Goal: Task Accomplishment & Management: Complete application form

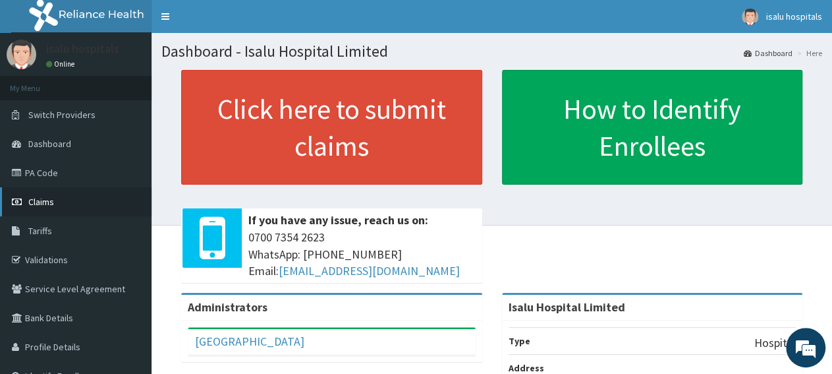
click at [43, 211] on link "Claims" at bounding box center [76, 201] width 152 height 29
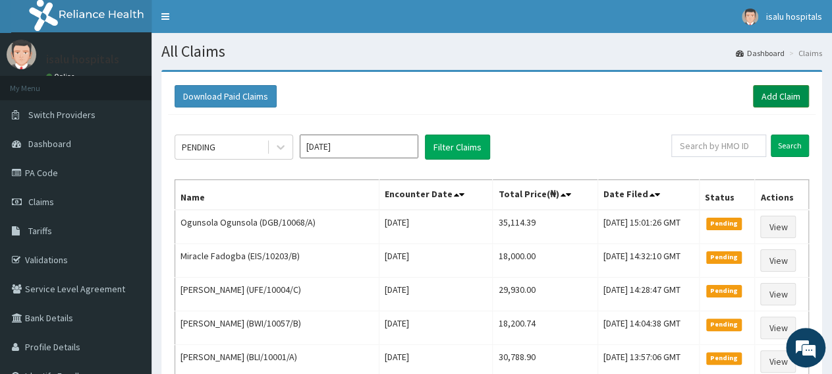
click at [770, 98] on link "Add Claim" at bounding box center [781, 96] width 56 height 22
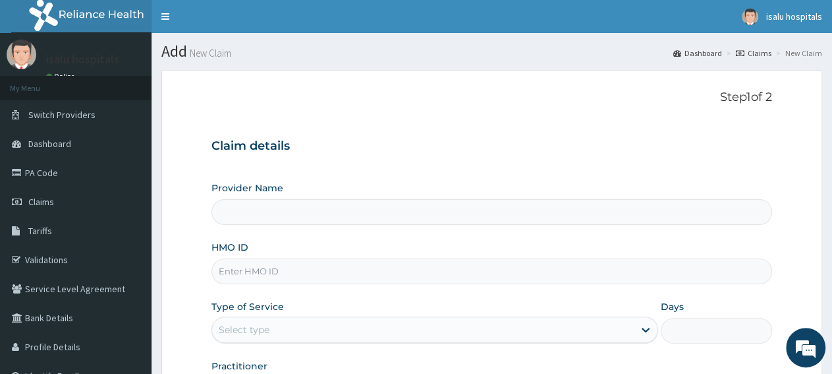
type input "Isalu Hospital Limited"
paste input "KWA/10109/A"
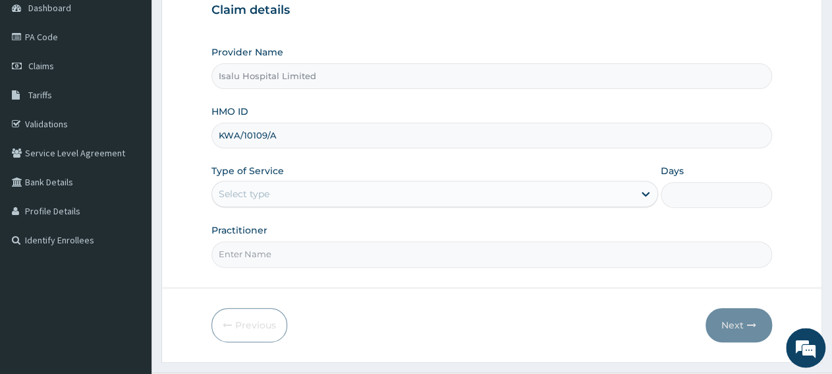
scroll to position [137, 0]
type input "KWA/10109/A"
click at [297, 196] on div "Select type" at bounding box center [422, 192] width 421 height 21
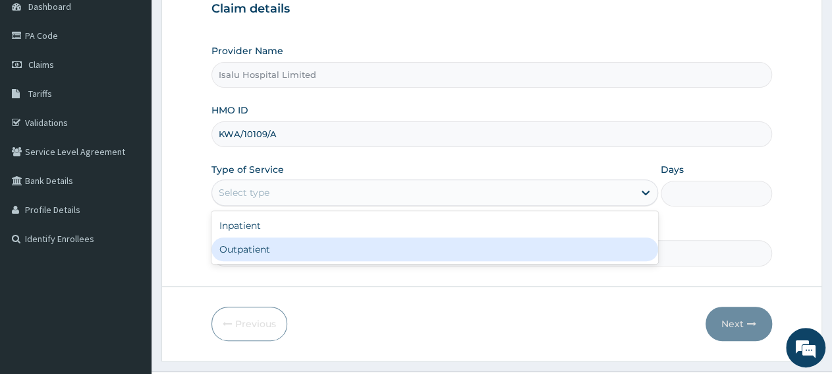
click at [293, 246] on div "Outpatient" at bounding box center [435, 249] width 446 height 24
type input "1"
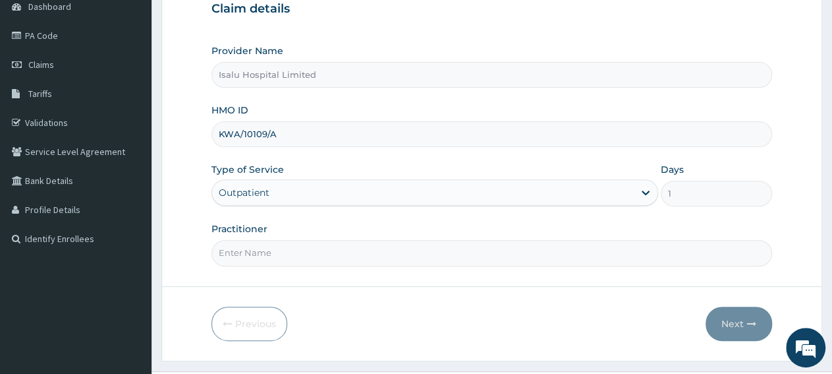
scroll to position [0, 0]
paste input "Sangobiyi Temitope"
type input "Sangobiyi Temitope"
click at [722, 322] on button "Next" at bounding box center [739, 323] width 67 height 34
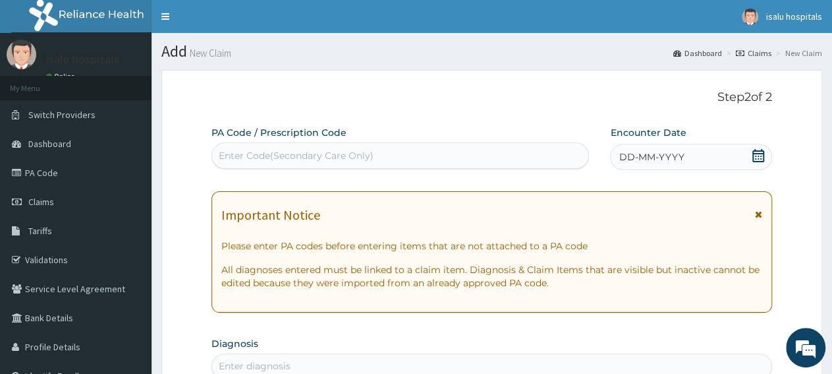
click at [345, 163] on div "Enter Code(Secondary Care Only)" at bounding box center [400, 155] width 376 height 21
paste input "PA/8BD03D"
type input "PA/8BD03D"
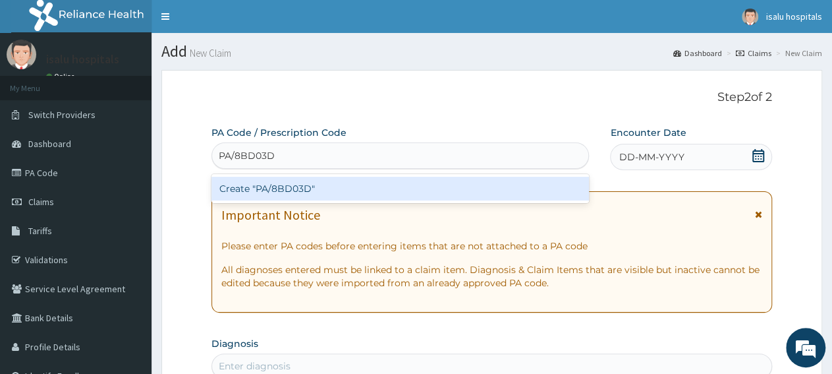
click at [361, 183] on div "Create "PA/8BD03D"" at bounding box center [401, 189] width 378 height 24
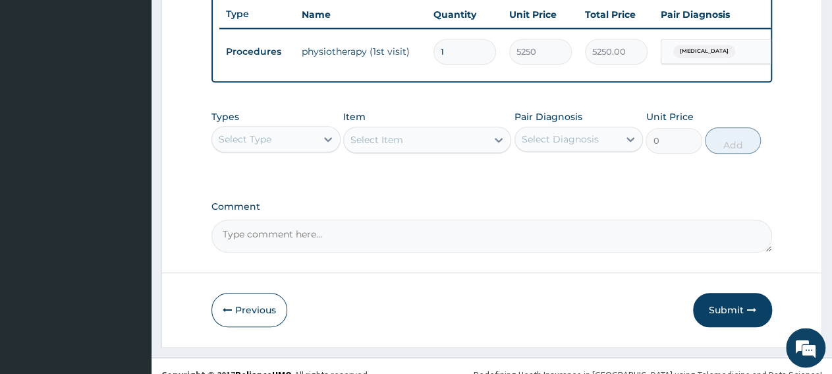
scroll to position [523, 0]
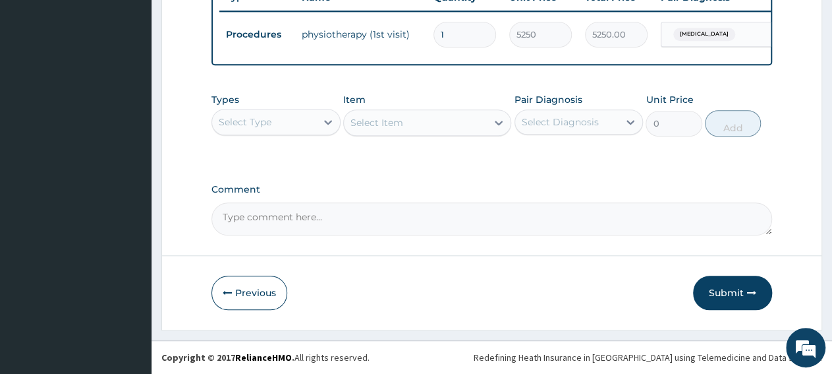
drag, startPoint x: 245, startPoint y: 113, endPoint x: 256, endPoint y: 138, distance: 26.8
click at [246, 118] on div "Select Type" at bounding box center [264, 121] width 104 height 21
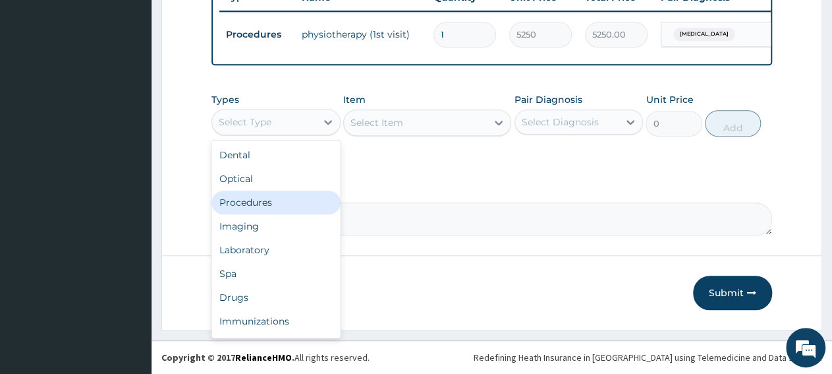
click at [264, 200] on div "Procedures" at bounding box center [276, 202] width 129 height 24
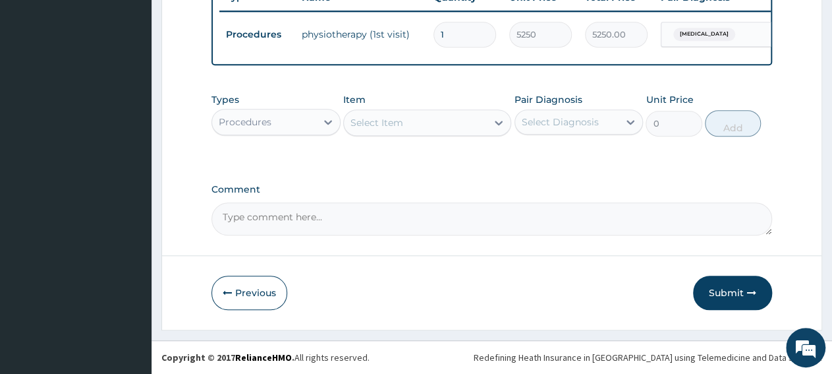
click at [420, 125] on div "Select Item" at bounding box center [415, 122] width 143 height 21
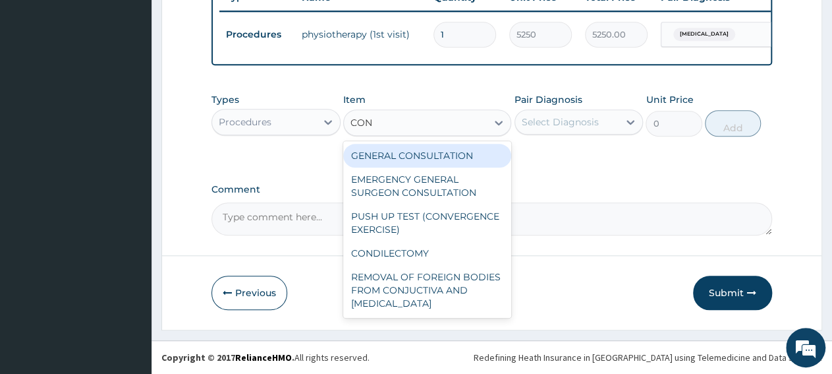
type input "CONS"
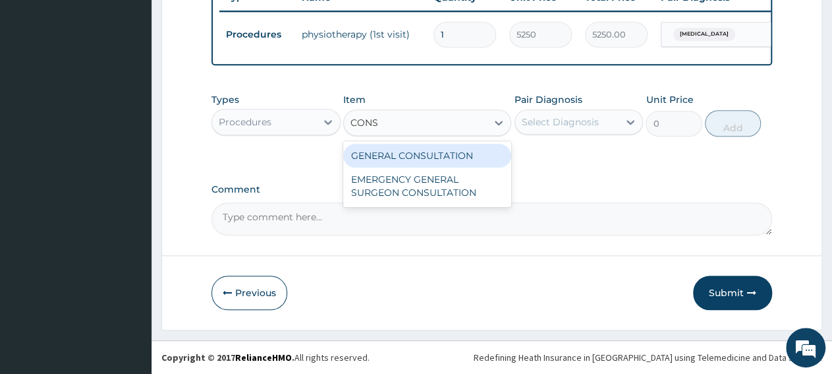
click at [439, 151] on div "GENERAL CONSULTATION" at bounding box center [427, 156] width 168 height 24
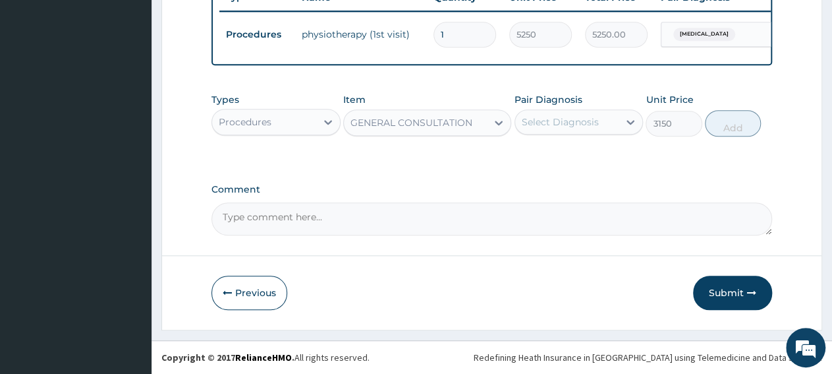
type input "3150"
click at [594, 123] on div "Select Diagnosis" at bounding box center [560, 121] width 77 height 13
click at [612, 159] on label "Lumbar spondylosis" at bounding box center [577, 154] width 82 height 13
checkbox input "true"
click at [769, 115] on div "Types Procedures Item GENERAL CONSULTATION Pair Diagnosis option Lumbar spondyl…" at bounding box center [492, 114] width 561 height 57
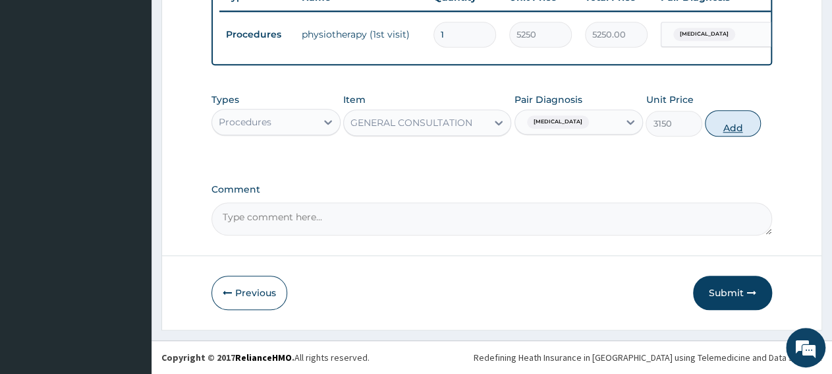
click at [743, 132] on button "Add" at bounding box center [733, 123] width 56 height 26
type input "0"
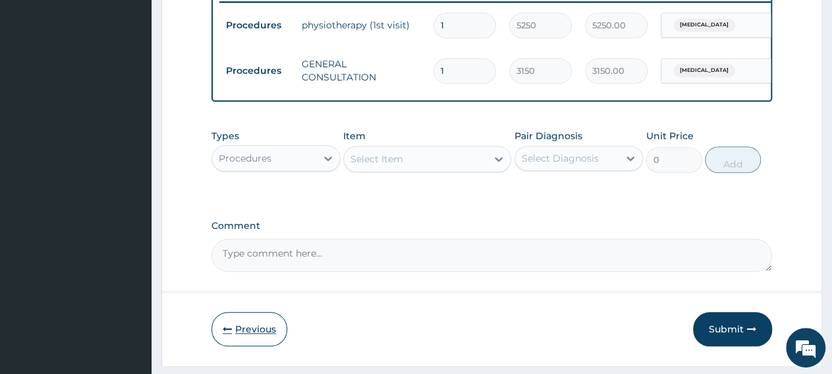
click at [256, 346] on button "Previous" at bounding box center [250, 329] width 76 height 34
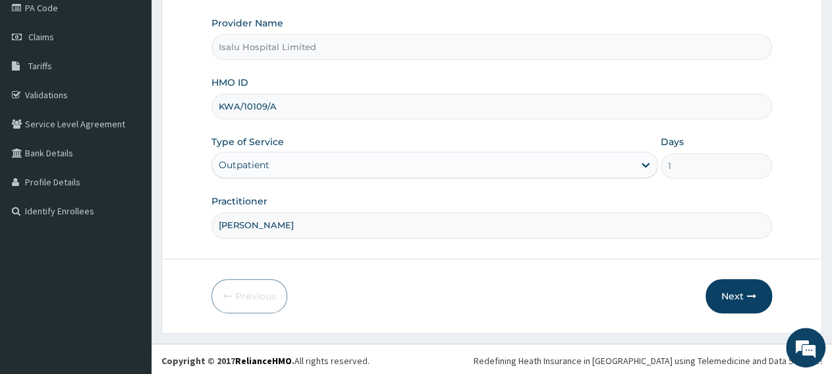
click at [347, 225] on input "Sangobiyi Temitope" at bounding box center [492, 225] width 561 height 26
type input "Sangobiyi Temitope, Dr Shittu"
click at [735, 299] on button "Next" at bounding box center [739, 296] width 67 height 34
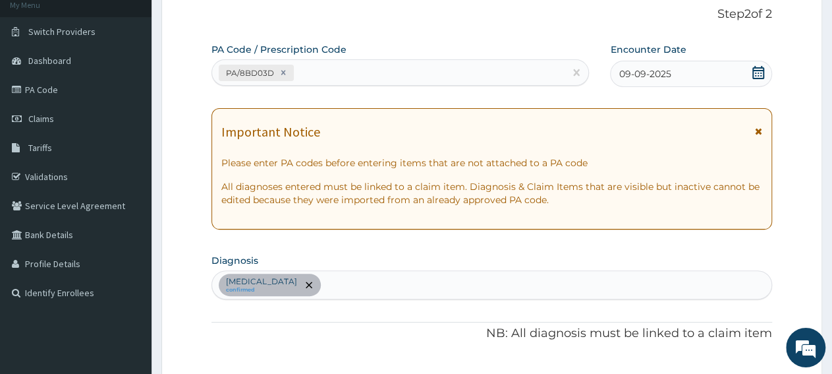
scroll to position [0, 0]
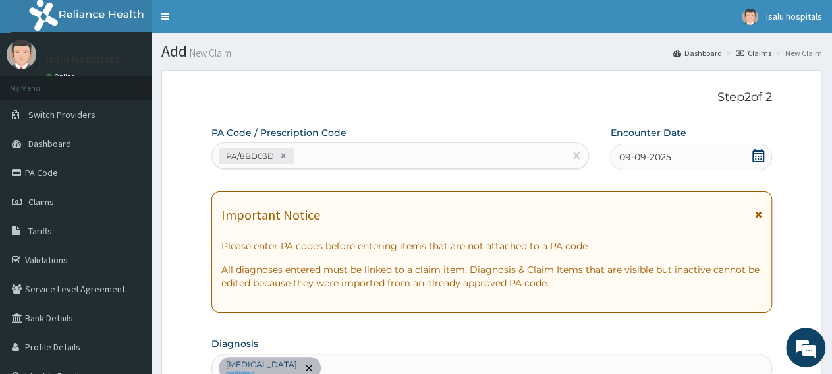
click at [421, 150] on div "PA/8BD03D" at bounding box center [388, 156] width 353 height 22
paste input "PA/28494B"
type input "PA/28494B"
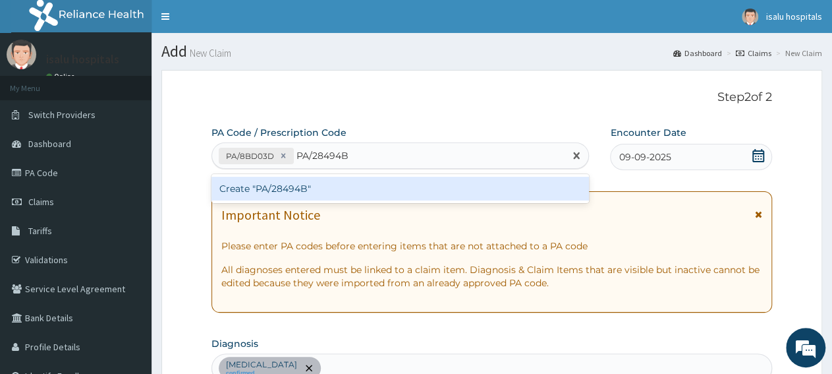
click at [419, 190] on div "Create "PA/28494B"" at bounding box center [401, 189] width 378 height 24
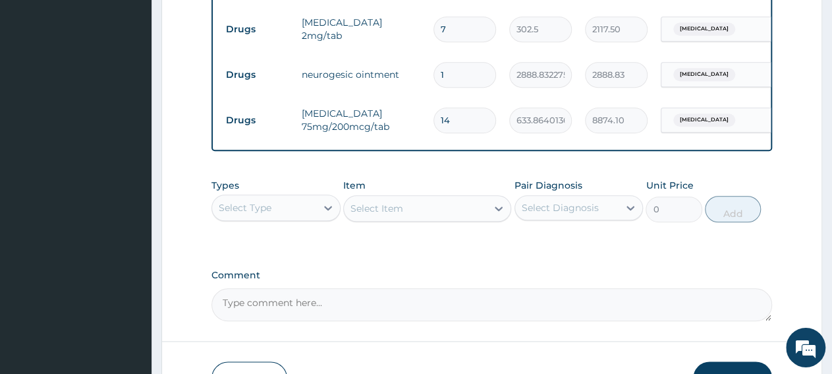
click at [253, 214] on div "Select Type" at bounding box center [245, 207] width 53 height 13
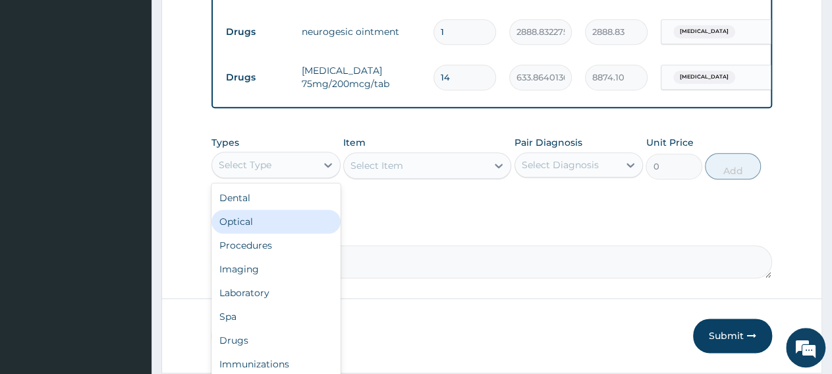
scroll to position [705, 0]
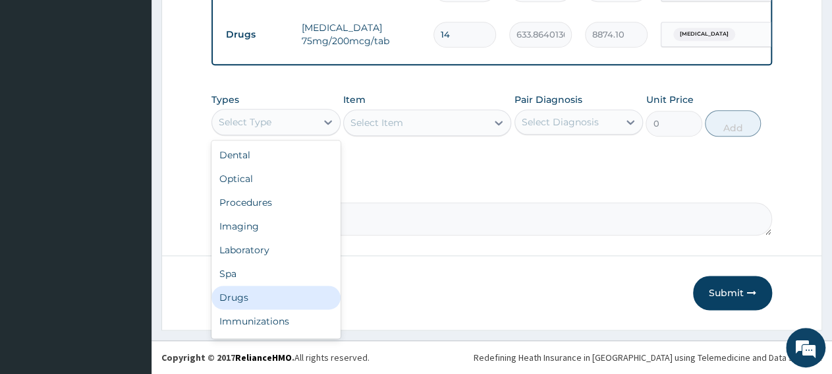
click at [256, 294] on div "Drugs" at bounding box center [276, 297] width 129 height 24
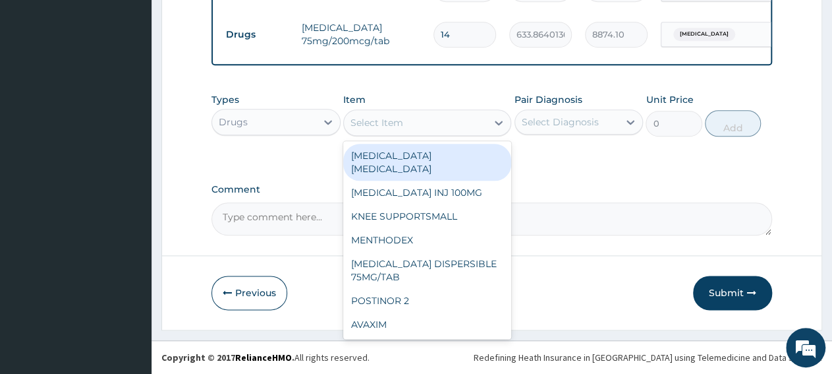
click at [399, 126] on div "Select Item" at bounding box center [377, 122] width 53 height 13
paste input "DICLOMOL GEL"
type input "DICLOMOL GEL"
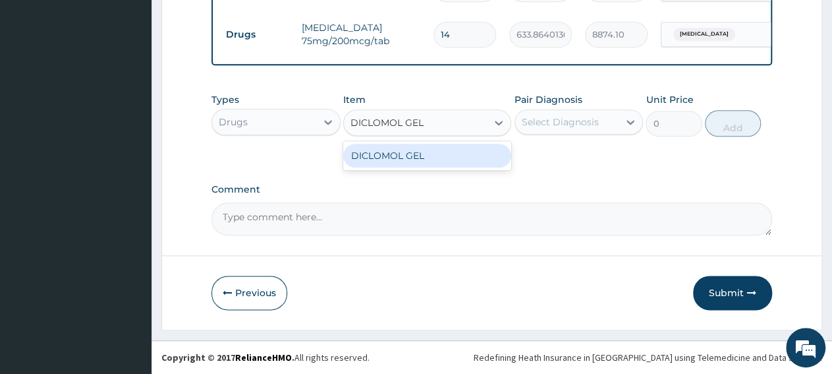
click at [397, 164] on div "DICLOMOL GEL" at bounding box center [427, 156] width 168 height 24
type input "1896.65283203125"
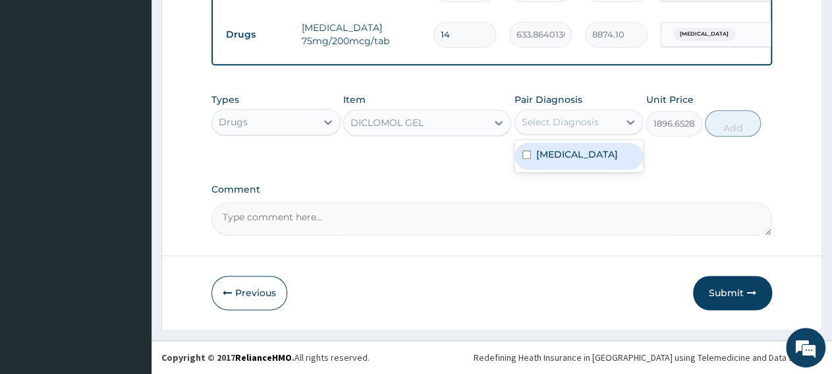
click at [550, 123] on div "Select Diagnosis" at bounding box center [560, 121] width 77 height 13
click at [573, 157] on label "Lumbar spondylosis" at bounding box center [577, 154] width 82 height 13
checkbox input "true"
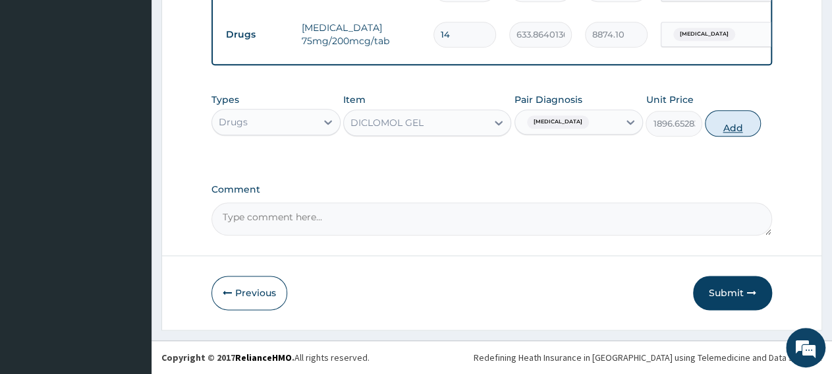
click at [734, 125] on button "Add" at bounding box center [733, 123] width 56 height 26
type input "0"
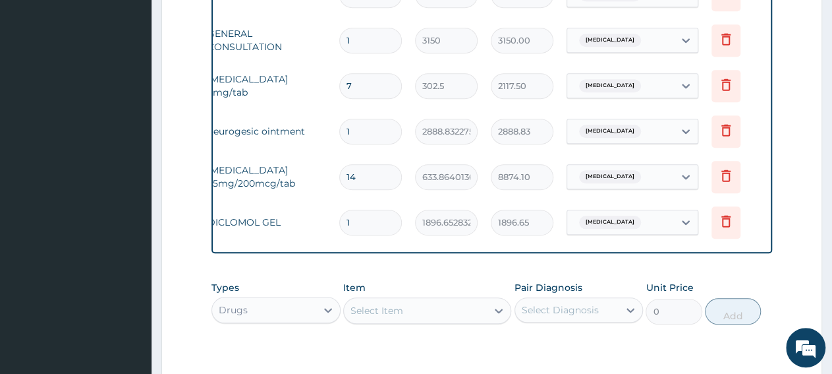
scroll to position [500, 0]
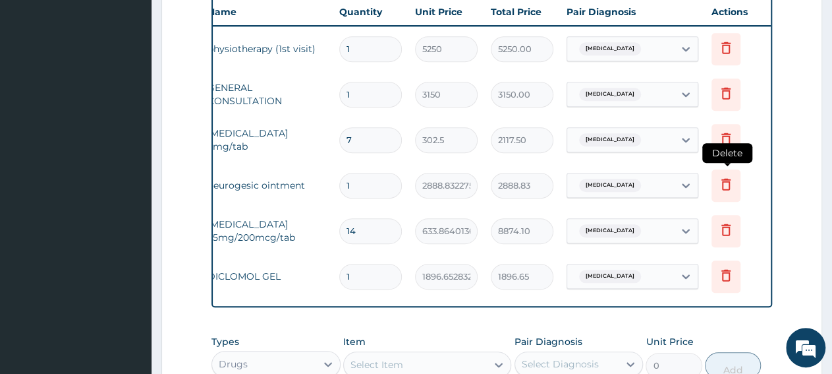
click at [730, 185] on icon at bounding box center [726, 184] width 9 height 12
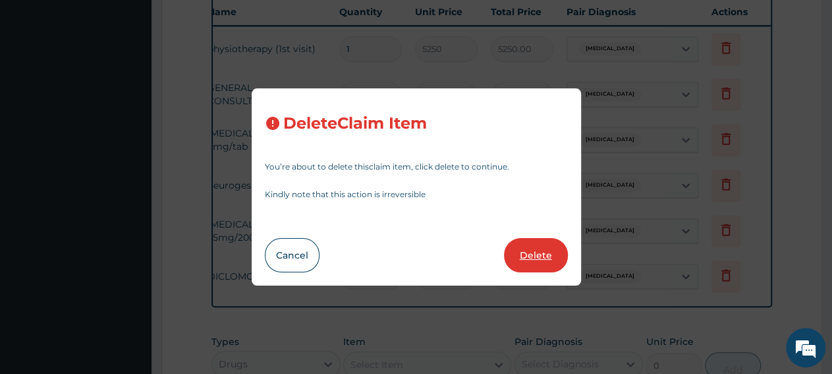
click at [543, 265] on button "Delete" at bounding box center [536, 255] width 64 height 34
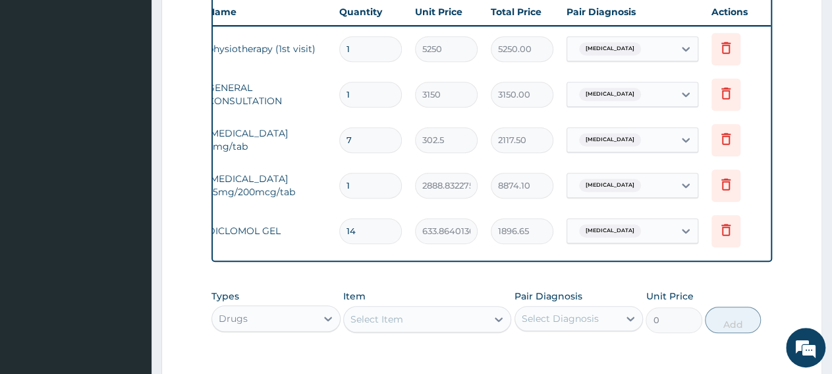
type input "14"
type input "633.864013671875"
type input "8874.10"
type input "1"
type input "1896.65283203125"
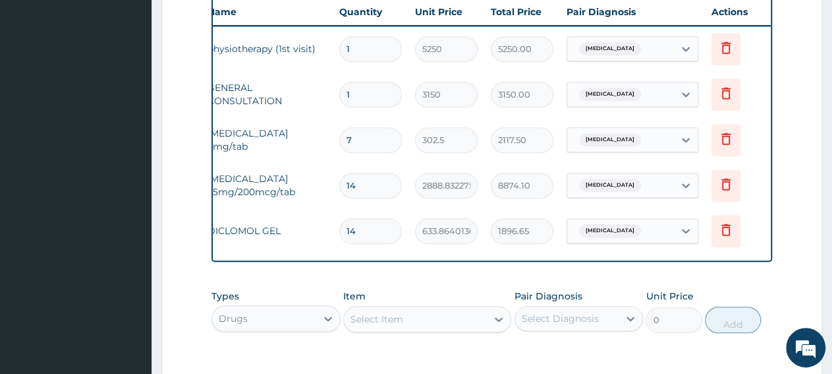
type input "1896.65"
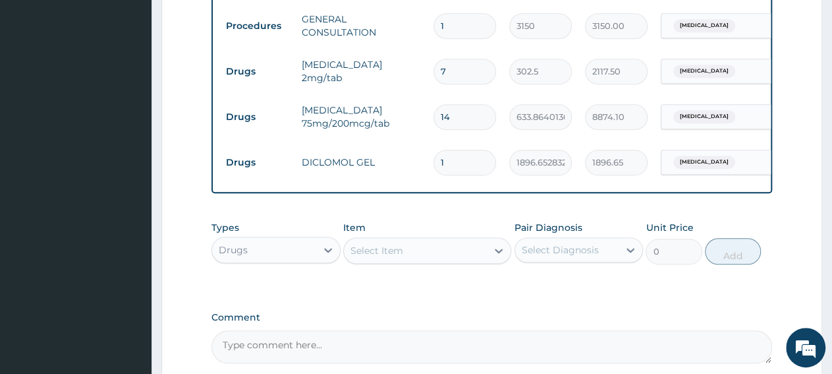
scroll to position [705, 0]
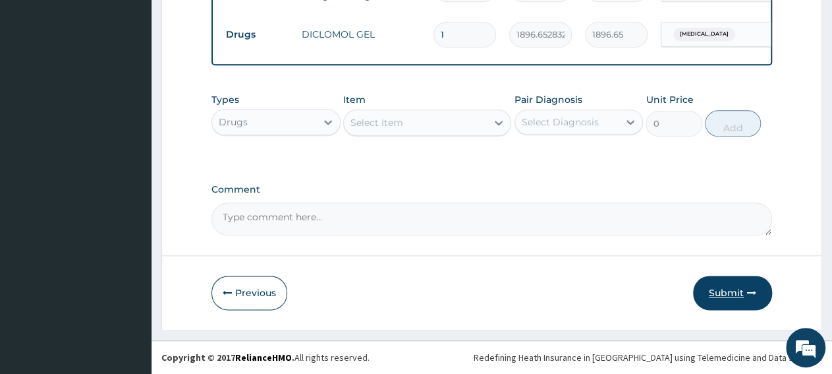
click at [722, 303] on button "Submit" at bounding box center [732, 292] width 79 height 34
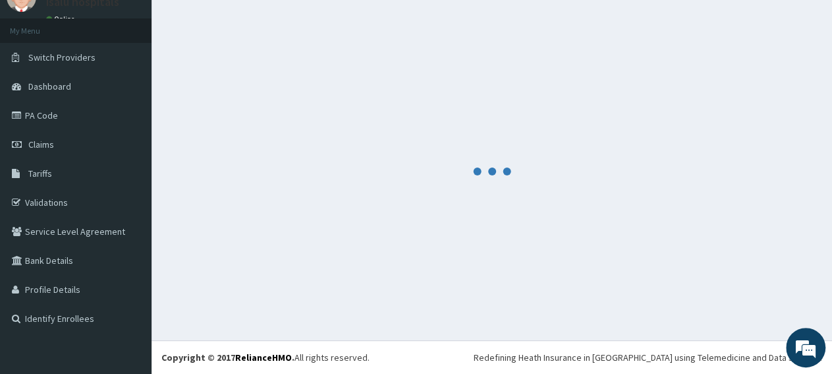
scroll to position [57, 0]
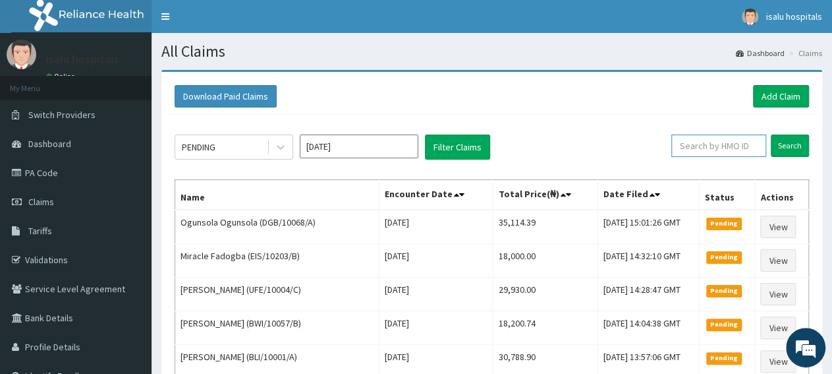
paste input "KWA/10109/A"
click at [780, 147] on input "Search" at bounding box center [790, 145] width 38 height 22
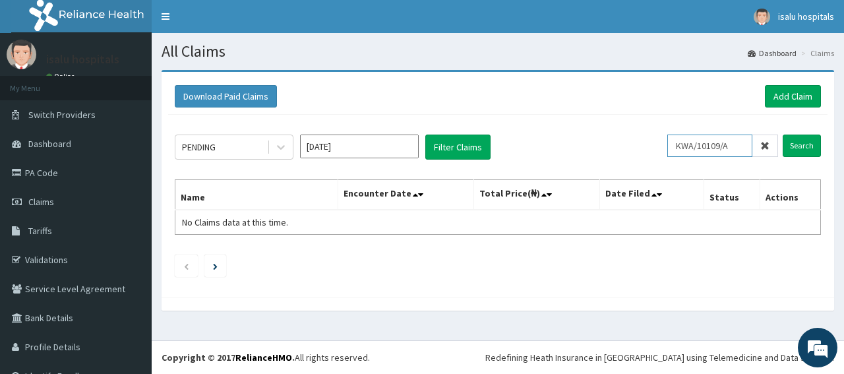
click at [676, 144] on input "KWA/10109/A" at bounding box center [709, 145] width 85 height 22
type input "KWA/10109/A"
click at [805, 152] on input "Search" at bounding box center [801, 145] width 38 height 22
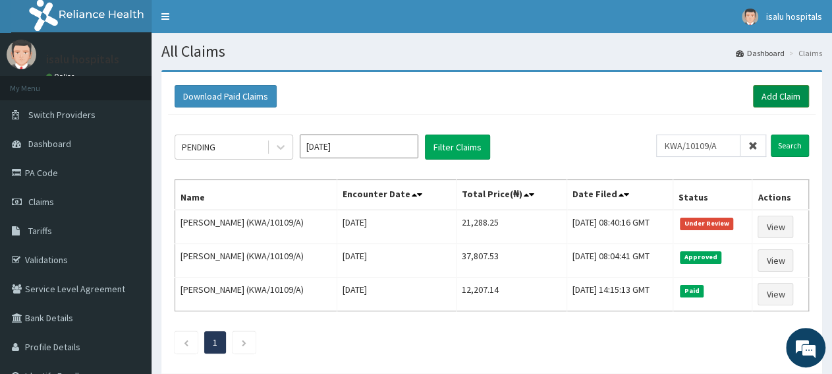
click at [774, 99] on link "Add Claim" at bounding box center [781, 96] width 56 height 22
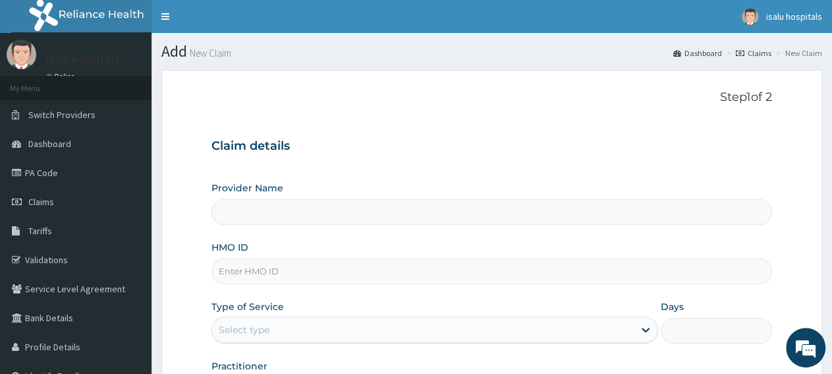
type input "Isalu Hospital Limited"
paste input "LTR/10356/D"
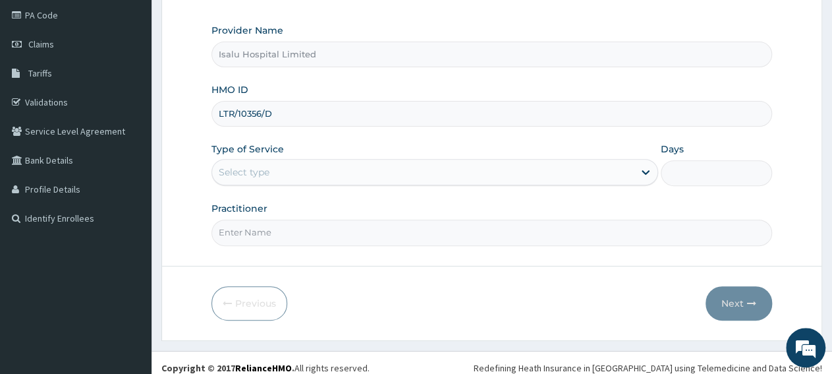
scroll to position [165, 0]
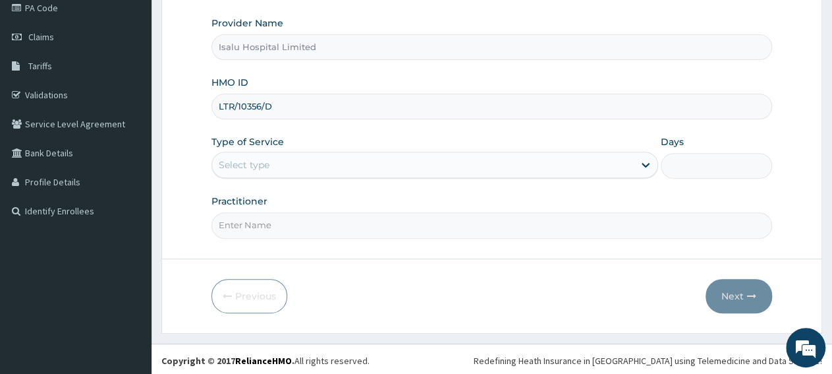
type input "LTR/10356/D"
click at [255, 167] on div "Select type" at bounding box center [244, 164] width 51 height 13
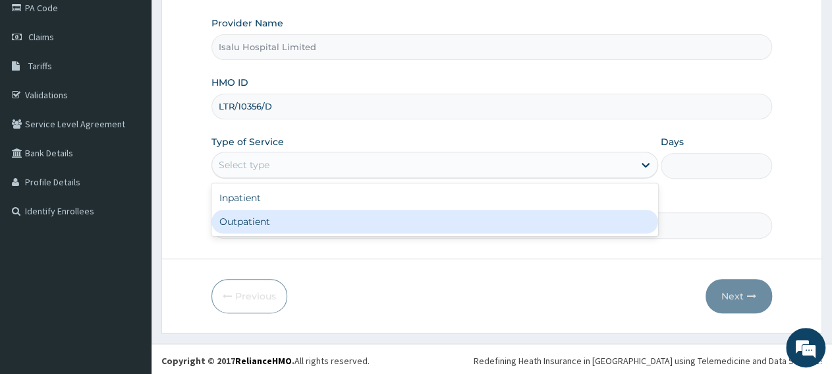
click at [284, 223] on div "Outpatient" at bounding box center [435, 222] width 446 height 24
type input "1"
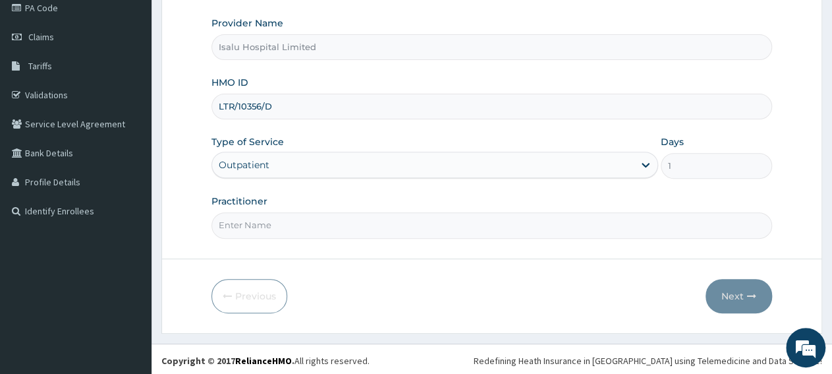
paste input "AGADA ANANAOJO"
type input "AGADA ANANAOJO"
click at [725, 292] on button "Next" at bounding box center [739, 296] width 67 height 34
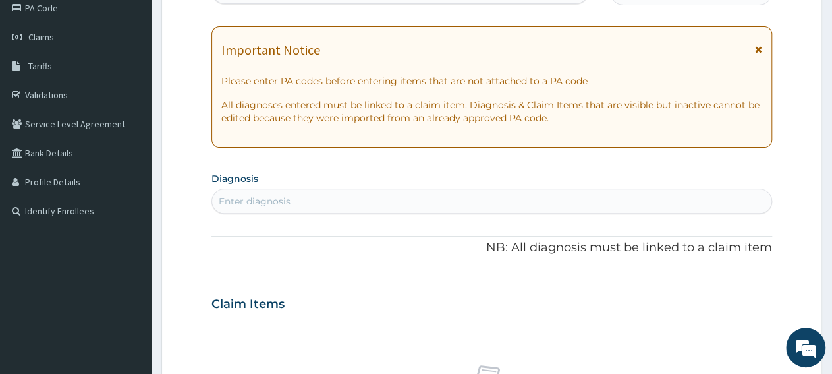
scroll to position [0, 0]
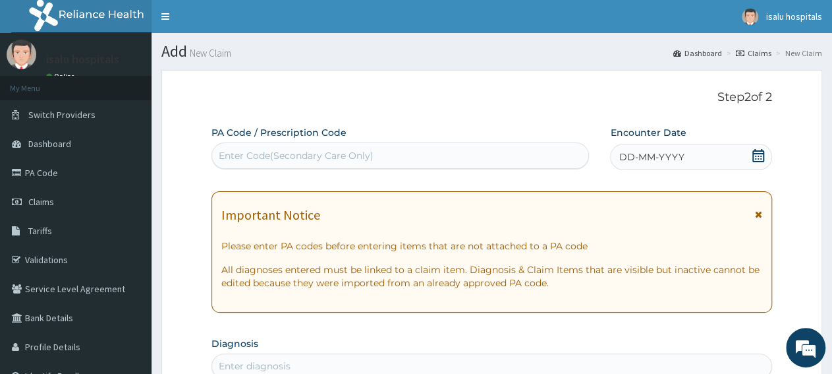
click at [303, 148] on div "Enter Code(Secondary Care Only)" at bounding box center [400, 155] width 376 height 21
paste input "PA/6DA3E5"
type input "PA/6DA3E5"
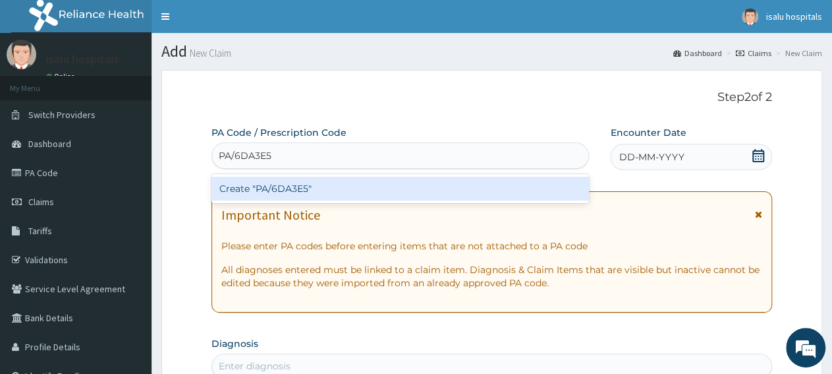
click at [309, 198] on div "Create "PA/6DA3E5"" at bounding box center [401, 189] width 378 height 24
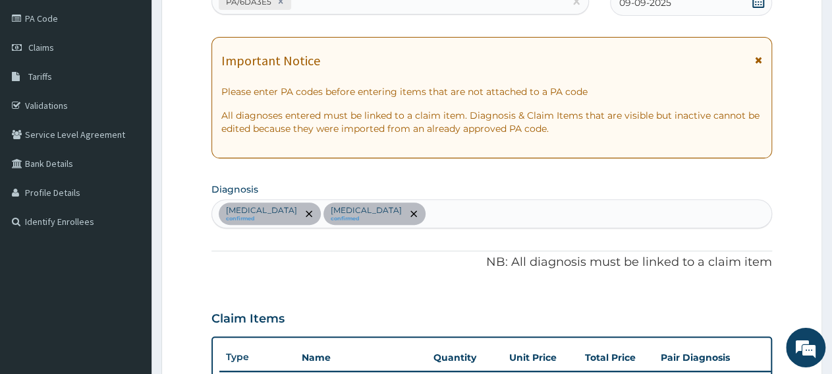
scroll to position [17, 0]
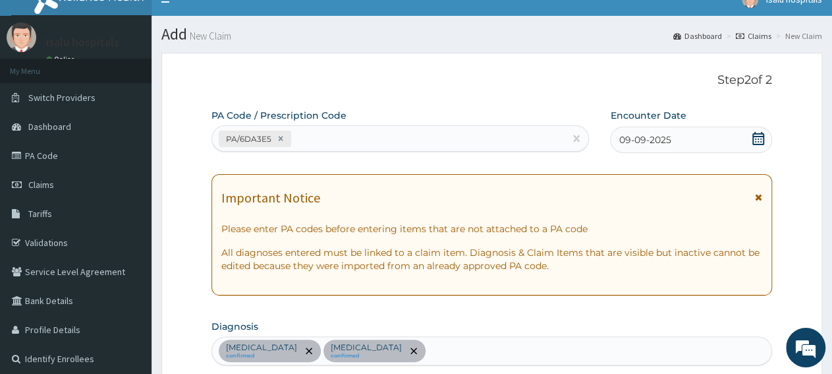
click at [334, 143] on div "PA/6DA3E5" at bounding box center [388, 139] width 353 height 22
paste input "PA/4947C3"
type input "PA/4947C3"
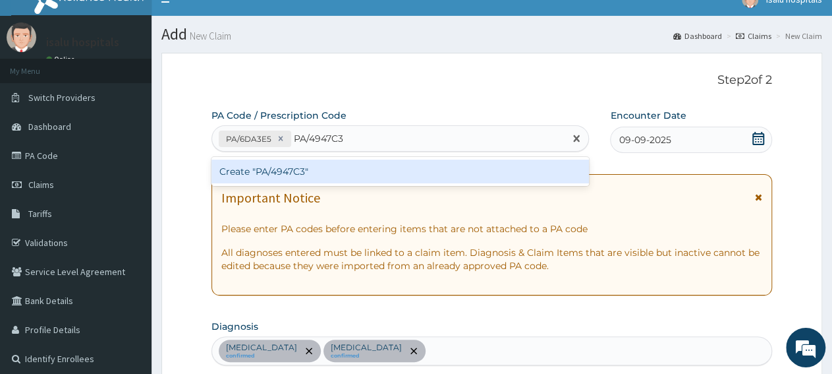
click at [339, 167] on div "Create "PA/4947C3"" at bounding box center [401, 171] width 378 height 24
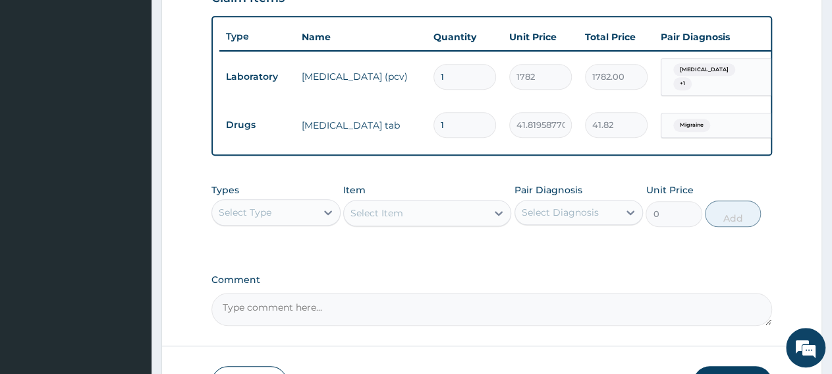
scroll to position [543, 0]
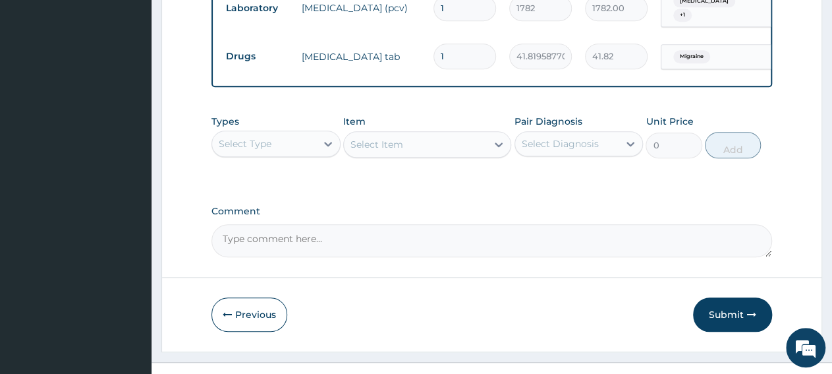
click at [304, 154] on div "Select Type" at bounding box center [264, 143] width 104 height 21
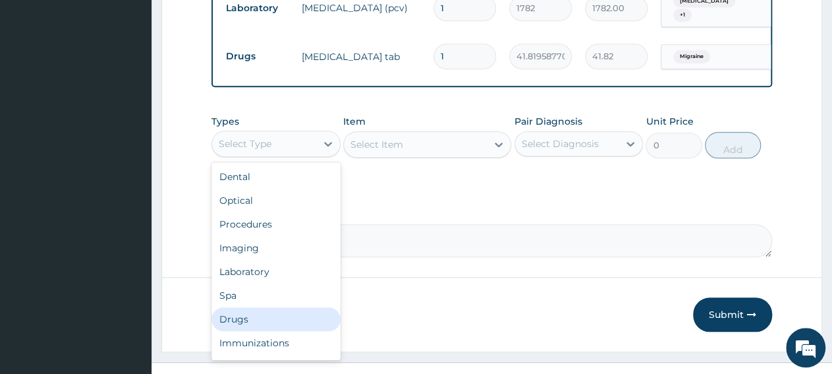
click at [293, 325] on div "Drugs" at bounding box center [276, 319] width 129 height 24
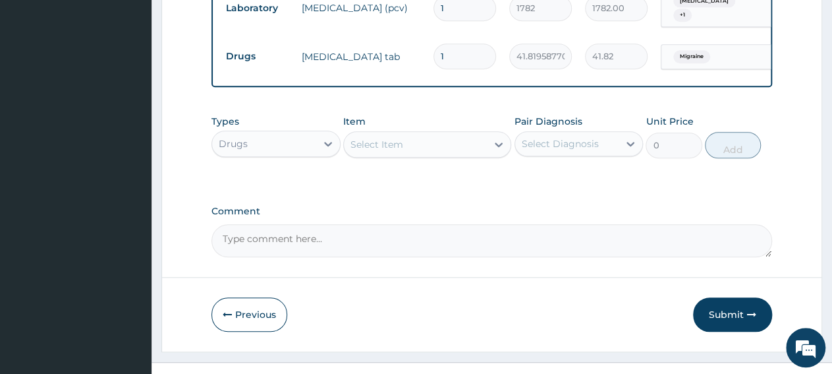
click at [419, 148] on div "Select Item" at bounding box center [415, 144] width 143 height 21
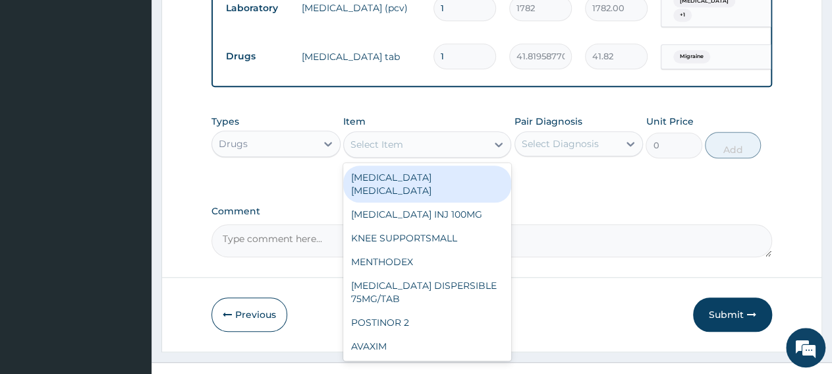
paste input "ARTEMETER + [MEDICAL_DATA] 80/480 AMATEM SOFT GEL"
type input "ARTEMETER + [MEDICAL_DATA] 80/480 AMATEM SOFT GEL"
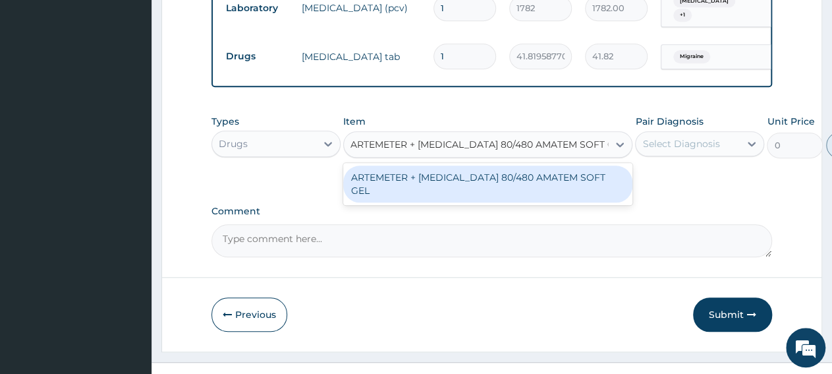
scroll to position [0, 16]
click at [421, 177] on div "ARTEMETER + [MEDICAL_DATA] 80/480 AMATEM SOFT GEL" at bounding box center [487, 183] width 289 height 37
type input "588.0117797851562"
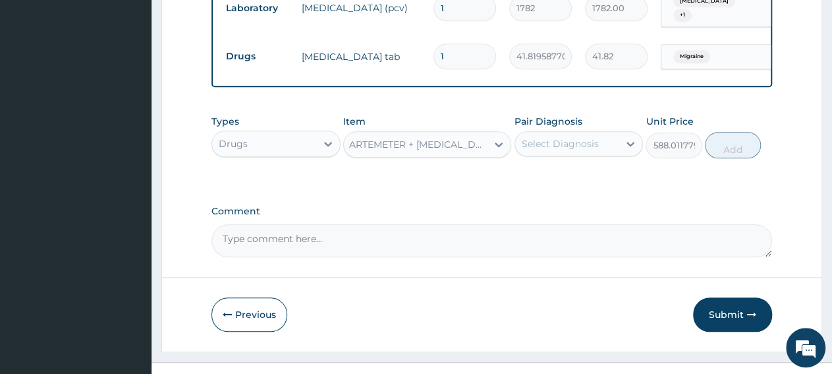
click at [557, 154] on div "Select Diagnosis" at bounding box center [567, 143] width 104 height 21
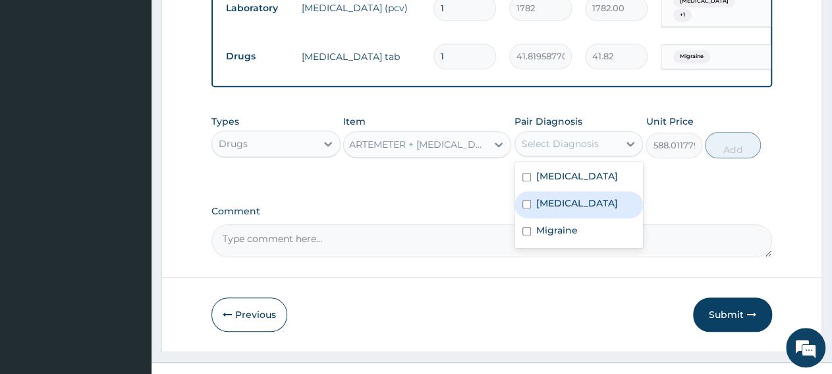
click at [563, 210] on label "Malaria" at bounding box center [577, 202] width 82 height 13
checkbox input "true"
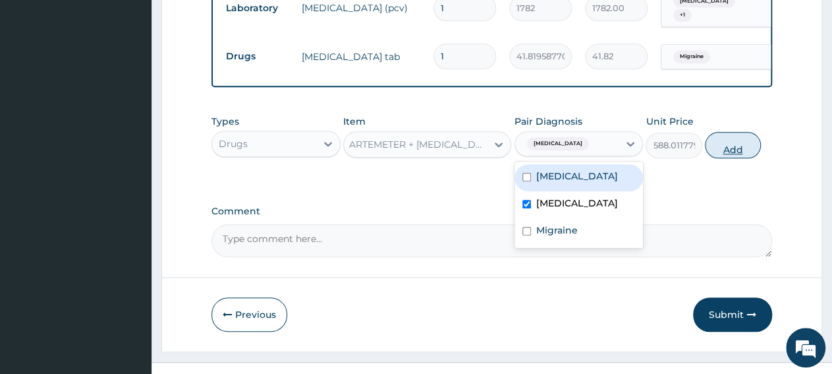
click at [732, 156] on button "Add" at bounding box center [733, 145] width 56 height 26
type input "0"
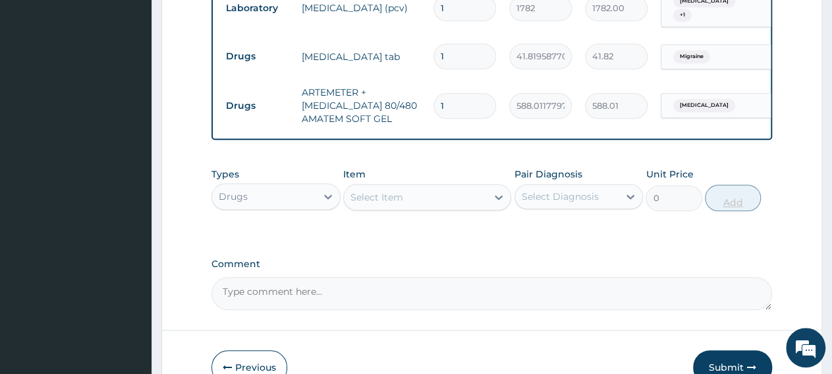
scroll to position [0, 0]
click at [449, 95] on input "1" at bounding box center [465, 106] width 63 height 26
type input "0.00"
type input "6"
type input "3528.07"
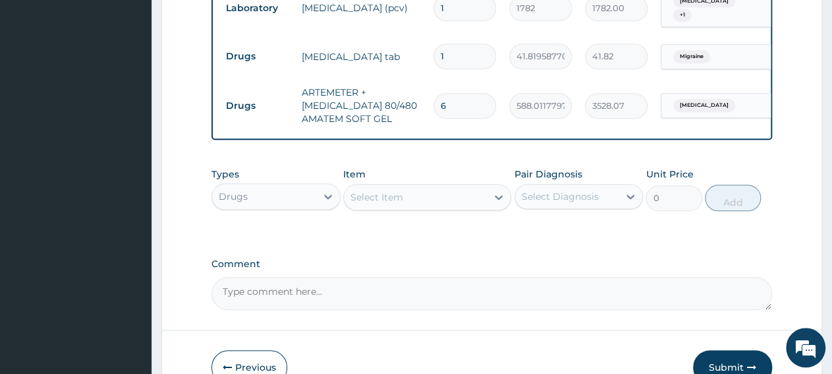
type input "6"
click at [413, 201] on div "Select Item" at bounding box center [415, 197] width 143 height 21
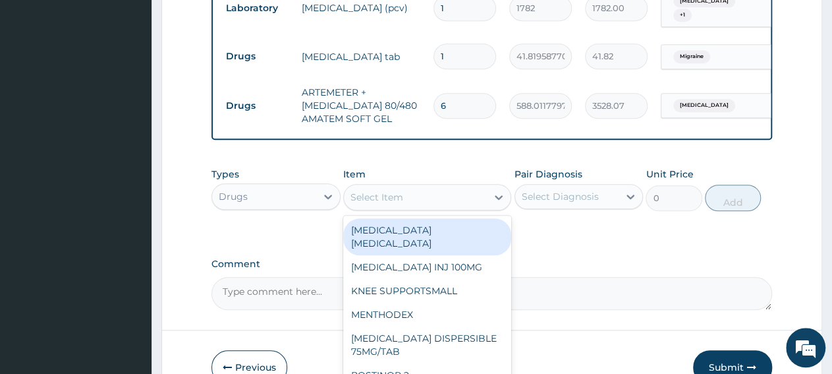
paste input "PCM TAB"
type input "PCM TAB"
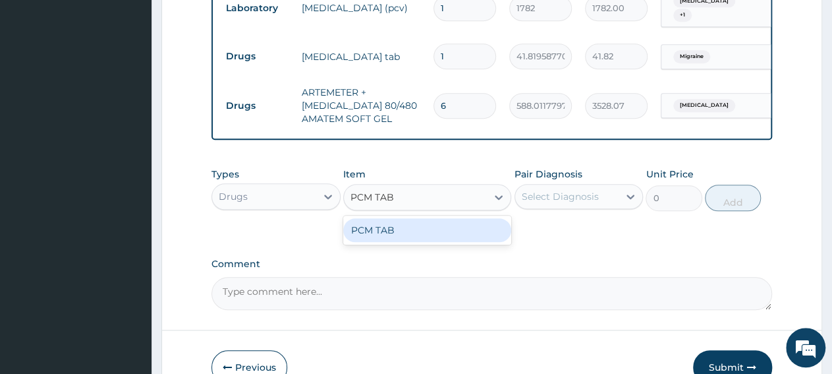
click at [411, 235] on div "PCM TAB" at bounding box center [427, 230] width 168 height 24
type input "201.0959930419922"
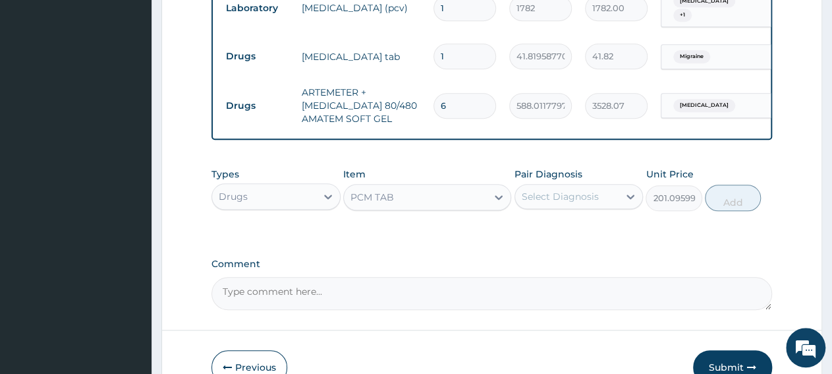
click at [531, 191] on div "Select Diagnosis" at bounding box center [567, 196] width 104 height 21
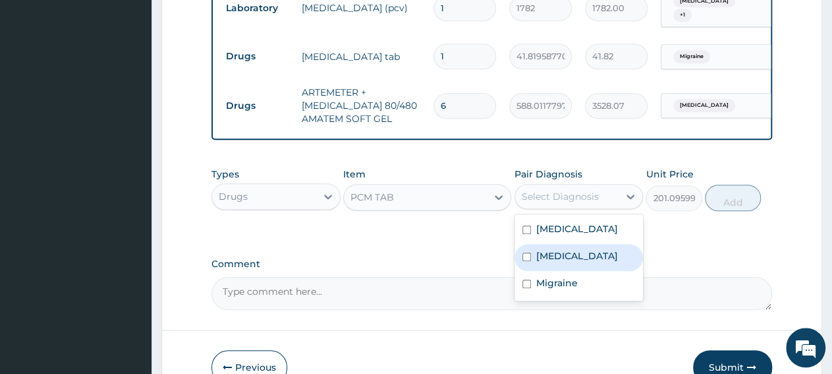
click at [577, 264] on div "Malaria" at bounding box center [579, 257] width 129 height 27
checkbox input "true"
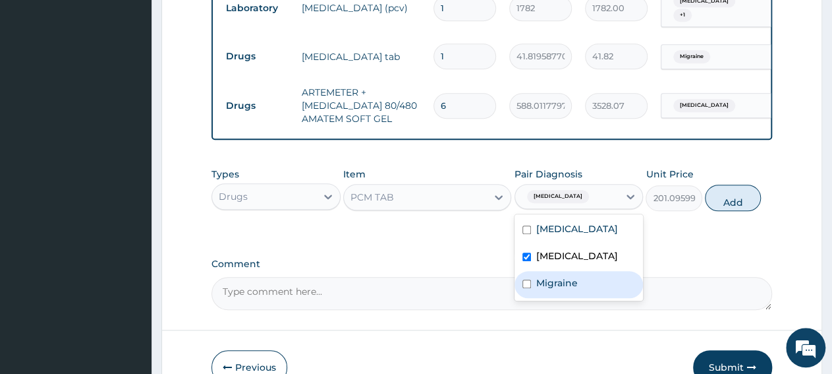
click at [578, 285] on div "Migraine" at bounding box center [579, 284] width 129 height 27
checkbox input "true"
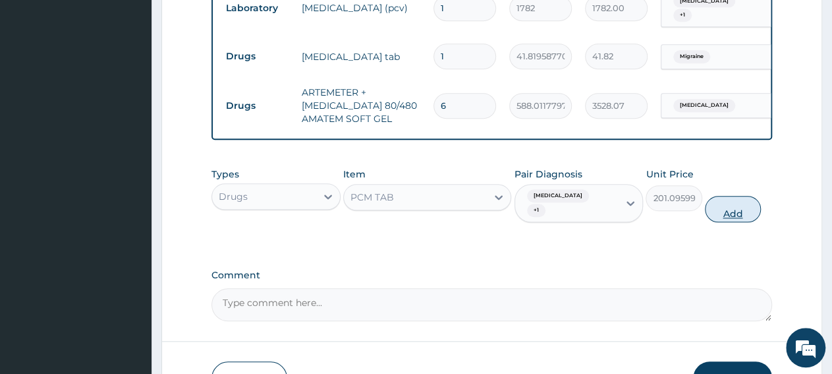
click at [726, 207] on button "Add" at bounding box center [733, 209] width 56 height 26
type input "0"
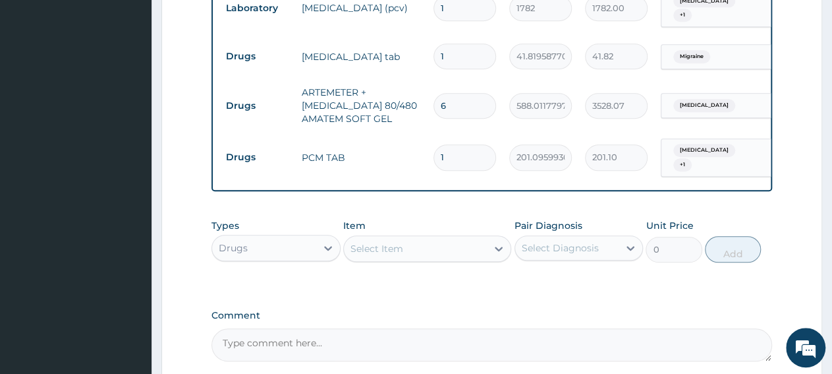
type input "18"
type input "3619.73"
type input "18"
click at [453, 45] on input "1" at bounding box center [465, 56] width 63 height 26
type input "10"
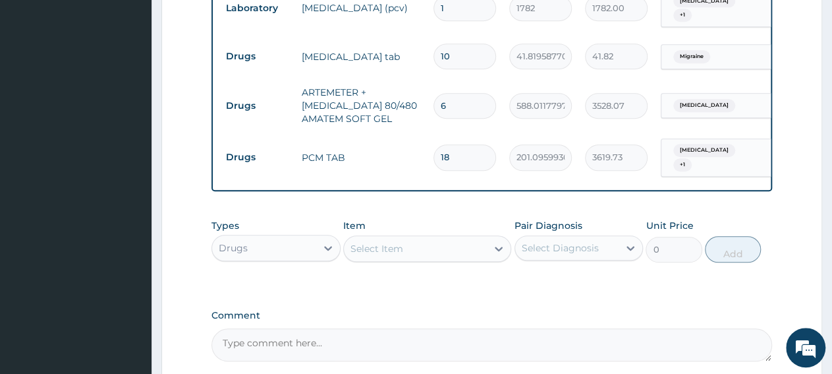
type input "418.20"
type input "10"
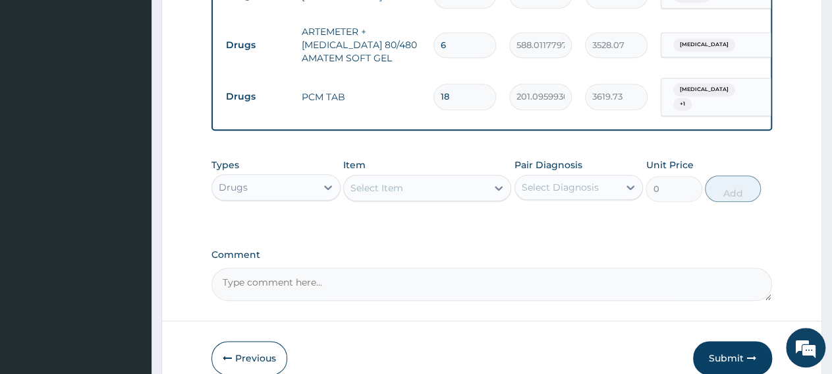
scroll to position [612, 0]
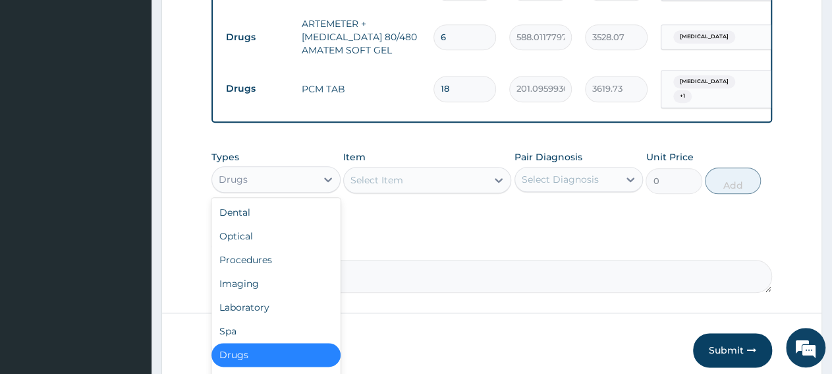
click at [299, 179] on div "Drugs" at bounding box center [264, 179] width 104 height 21
click at [274, 303] on div "Laboratory" at bounding box center [276, 307] width 129 height 24
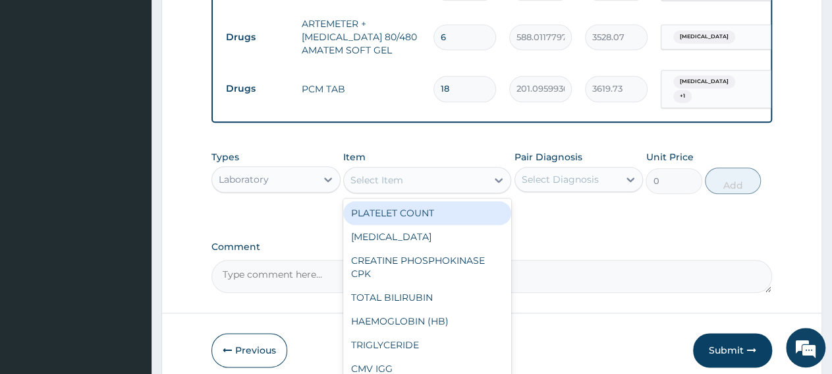
click at [454, 178] on div "Select Item" at bounding box center [415, 179] width 143 height 21
paste input "Malaria Parasites"
type input "Malaria Parasites"
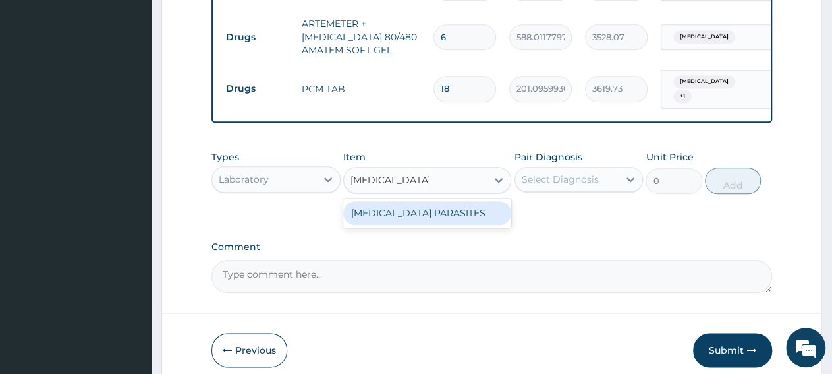
click at [459, 219] on div "MALARIA PARASITES" at bounding box center [427, 213] width 168 height 24
type input "2500"
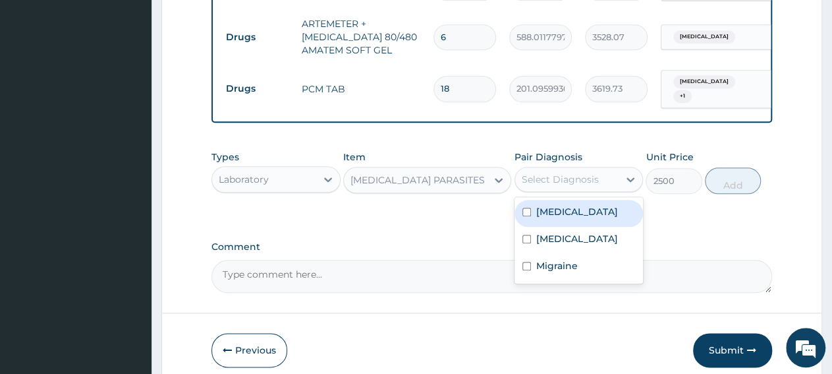
click at [581, 180] on div "Select Diagnosis" at bounding box center [560, 179] width 77 height 13
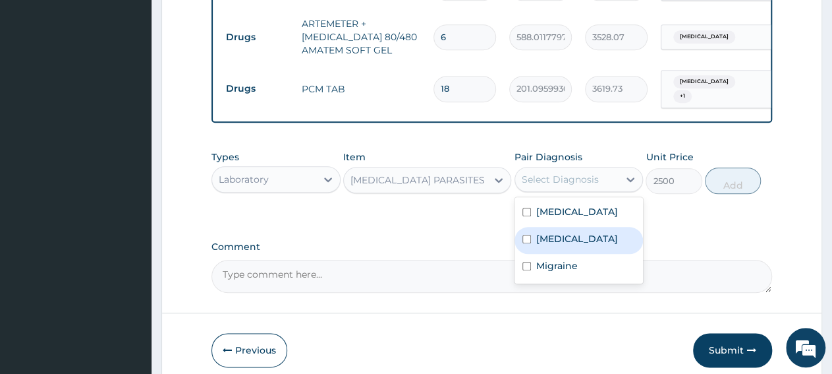
click at [570, 242] on label "Malaria" at bounding box center [577, 238] width 82 height 13
checkbox input "true"
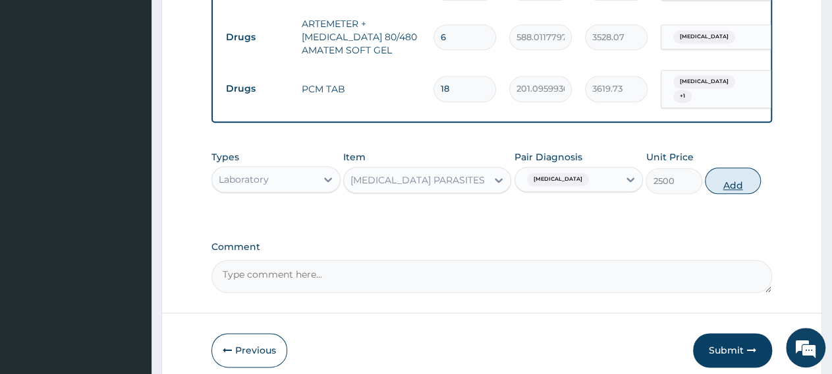
click at [737, 185] on button "Add" at bounding box center [733, 180] width 56 height 26
type input "0"
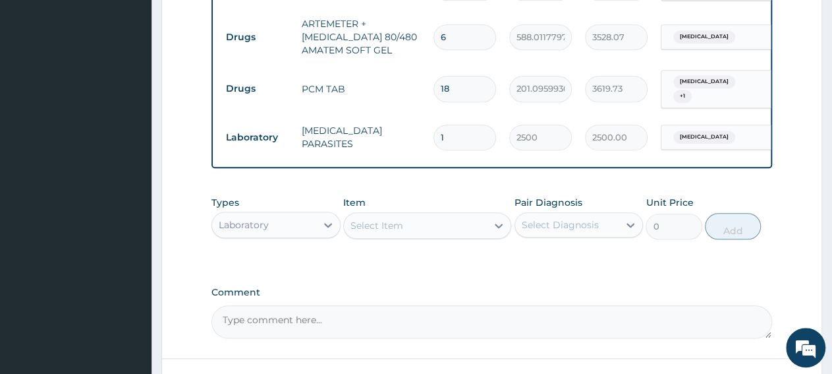
click at [268, 217] on div "Laboratory" at bounding box center [264, 224] width 104 height 21
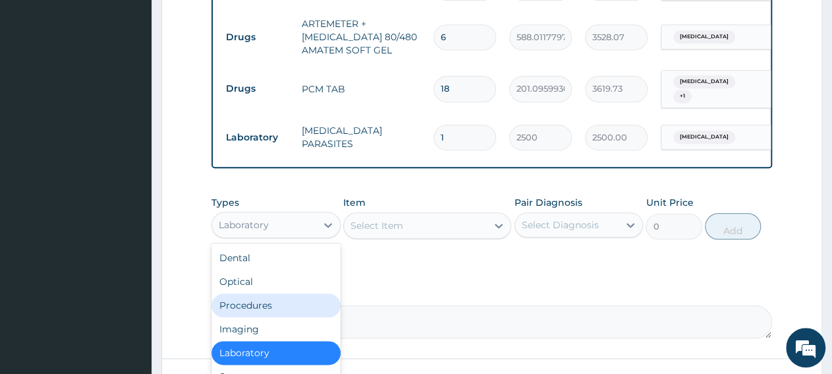
click at [272, 308] on div "Procedures" at bounding box center [276, 305] width 129 height 24
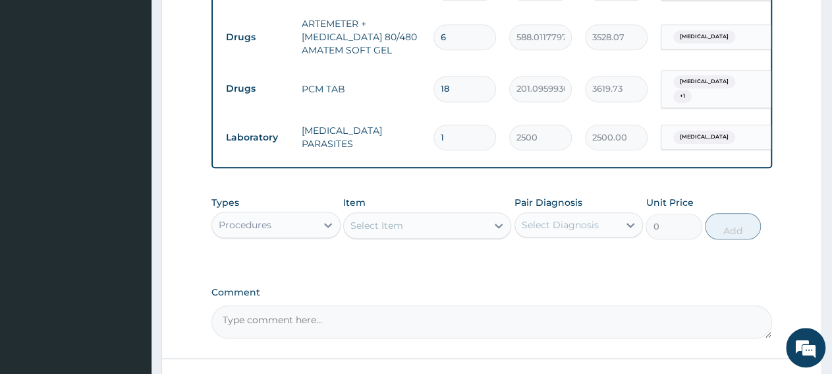
click at [438, 231] on div "Select Item" at bounding box center [415, 225] width 143 height 21
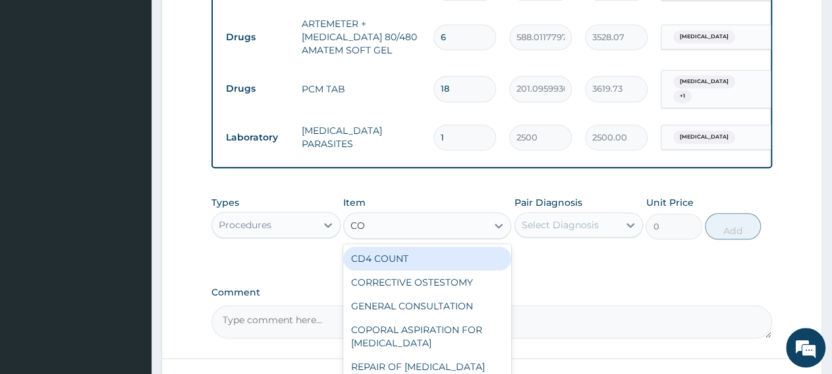
type input "CON"
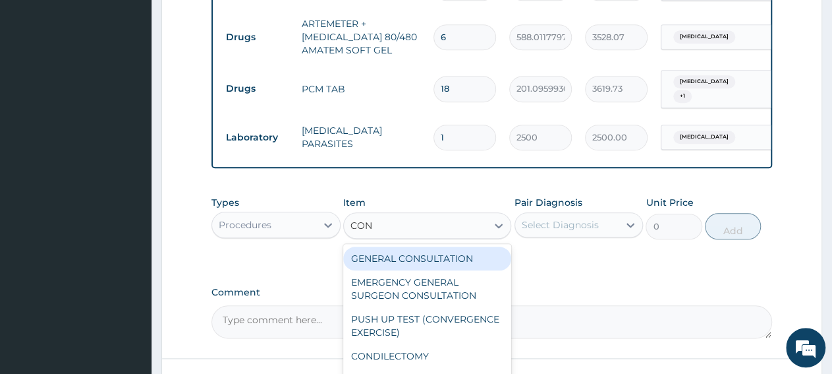
click at [442, 253] on div "GENERAL CONSULTATION" at bounding box center [427, 258] width 168 height 24
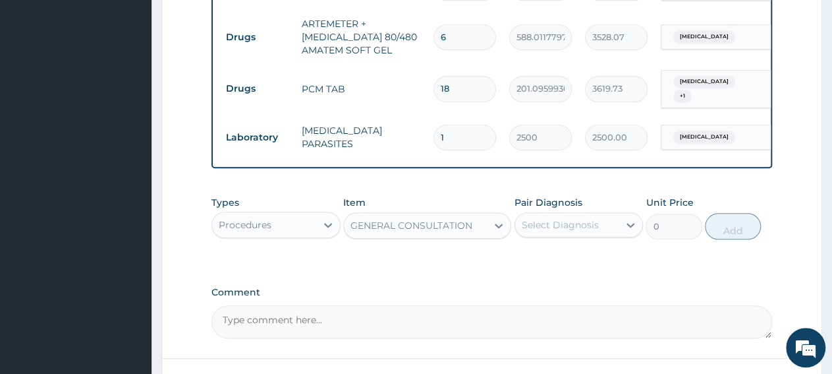
type input "3150"
click at [554, 233] on div "Select Diagnosis" at bounding box center [567, 224] width 104 height 21
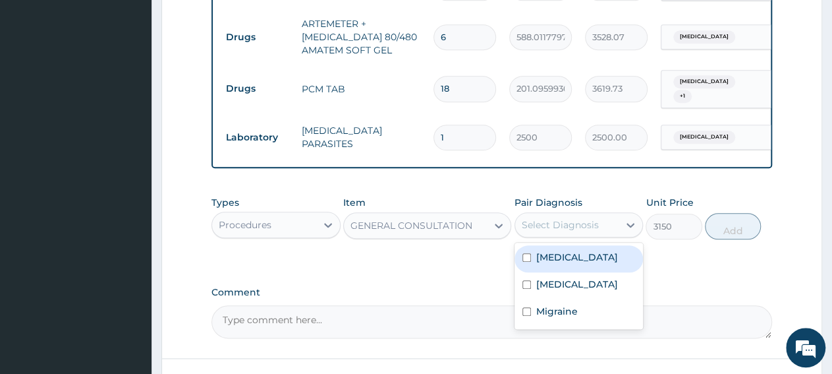
click at [562, 254] on label "Anemia" at bounding box center [577, 256] width 82 height 13
checkbox input "true"
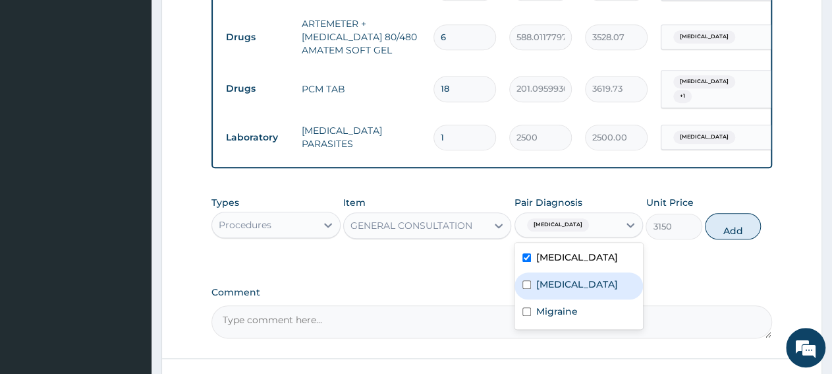
click at [558, 276] on div "Malaria" at bounding box center [579, 285] width 129 height 27
checkbox input "true"
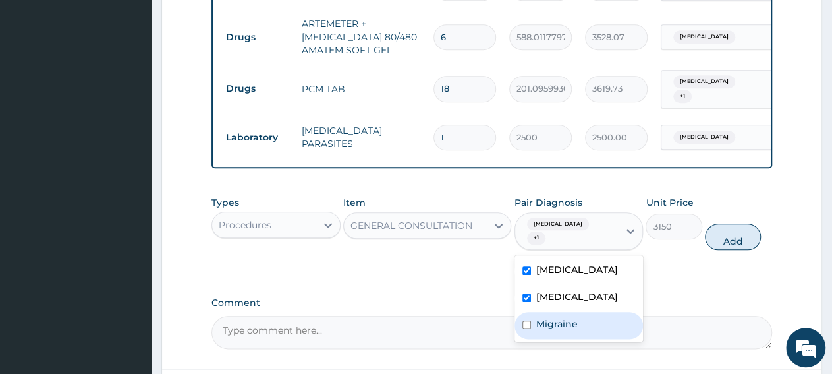
click at [557, 317] on label "Migraine" at bounding box center [557, 323] width 42 height 13
checkbox input "true"
click at [726, 228] on button "Add" at bounding box center [733, 236] width 56 height 26
type input "0"
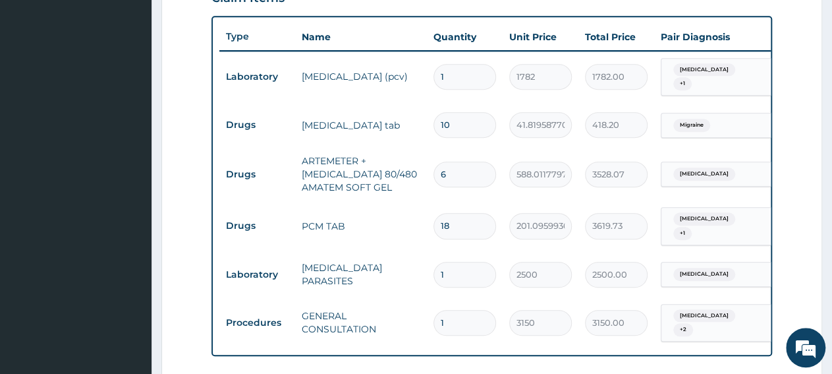
scroll to position [749, 0]
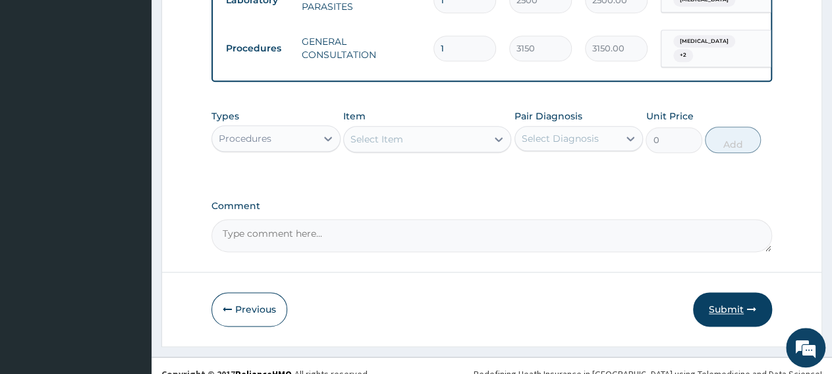
click at [739, 312] on button "Submit" at bounding box center [732, 309] width 79 height 34
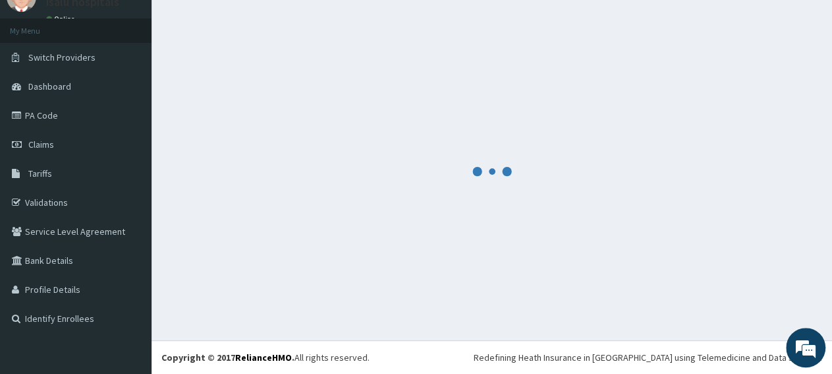
scroll to position [57, 0]
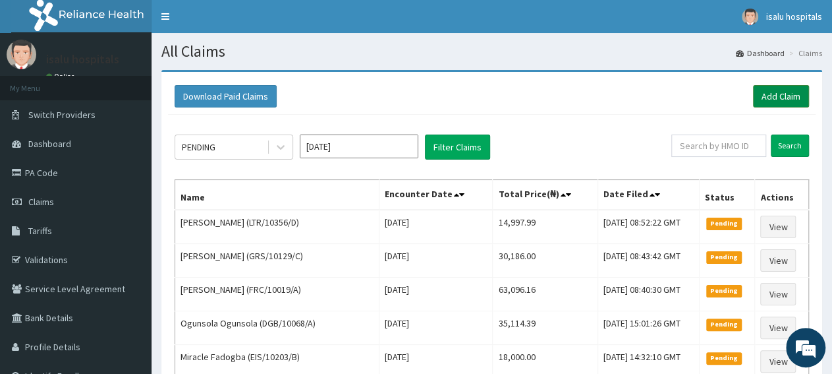
click at [788, 100] on link "Add Claim" at bounding box center [781, 96] width 56 height 22
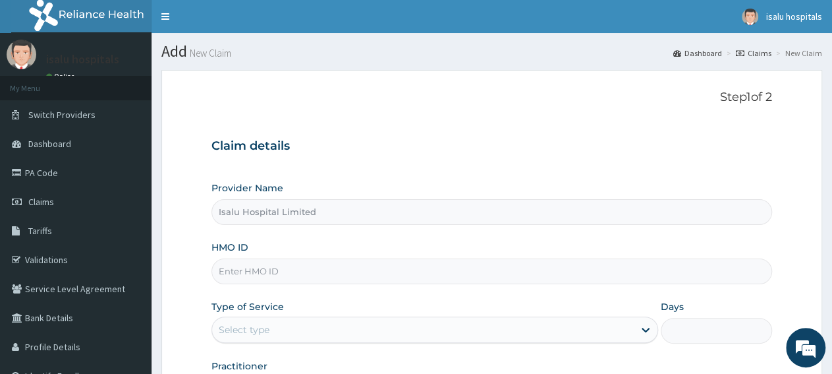
paste input "NBC/10446/D"
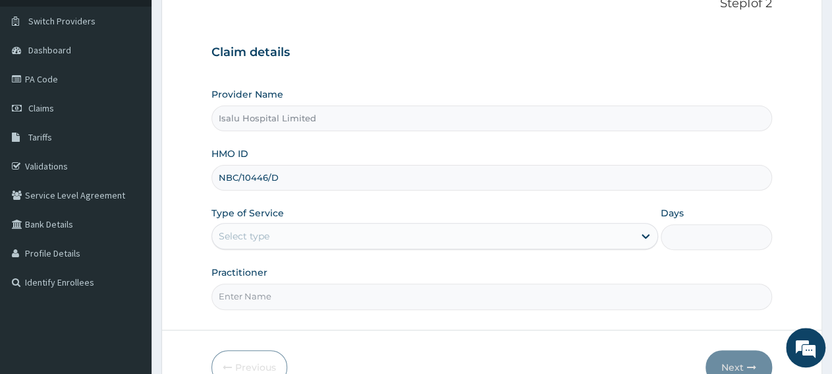
scroll to position [137, 0]
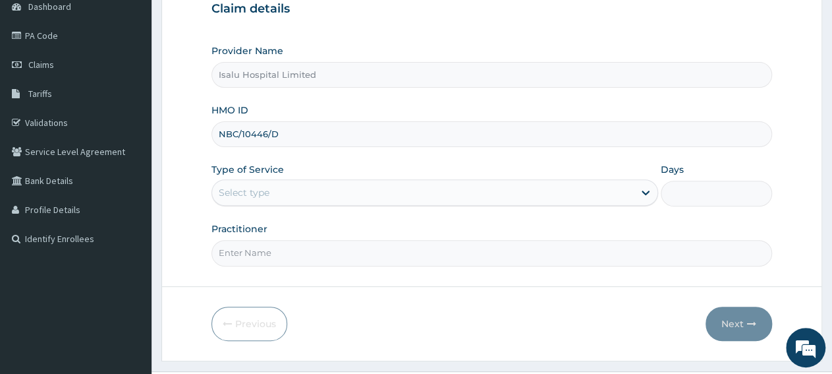
type input "NBC/10446/D"
click at [304, 192] on div "Select type" at bounding box center [422, 192] width 421 height 21
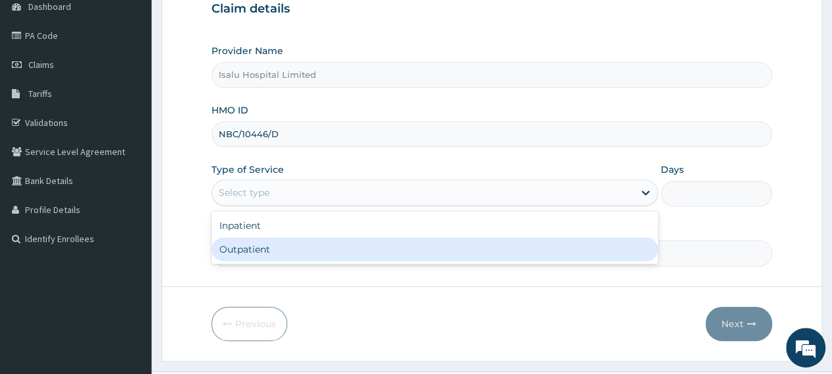
click at [316, 250] on div "Outpatient" at bounding box center [435, 249] width 446 height 24
type input "1"
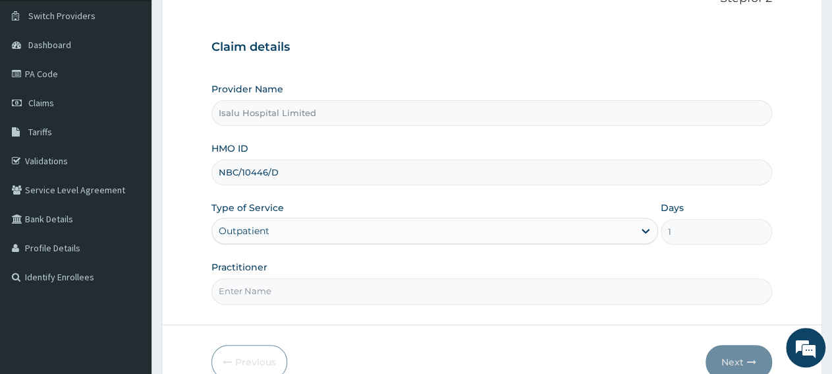
scroll to position [69, 0]
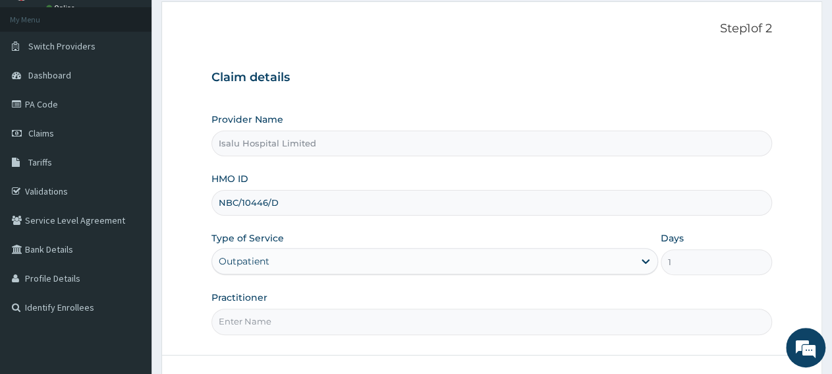
drag, startPoint x: 292, startPoint y: 197, endPoint x: 185, endPoint y: 194, distance: 107.5
click at [212, 194] on input "NBC/10446/D" at bounding box center [492, 203] width 561 height 26
paste input "E"
type input "NBC/10446/E"
click at [440, 155] on input "Isalu Hospital Limited" at bounding box center [492, 143] width 561 height 26
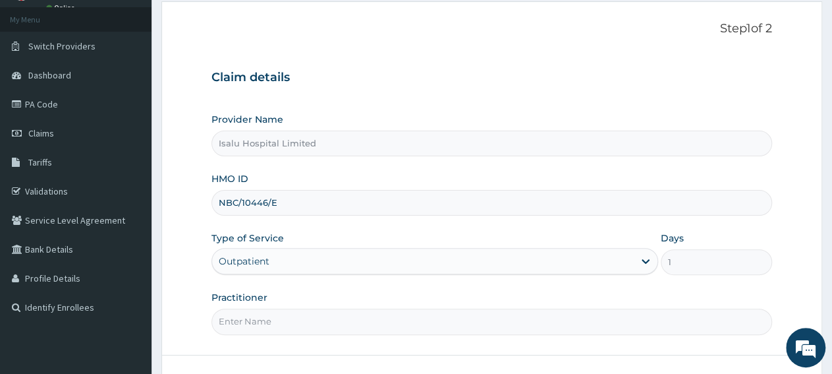
drag, startPoint x: 269, startPoint y: 329, endPoint x: 270, endPoint y: 322, distance: 6.6
paste input "Dr [PERSON_NAME]"
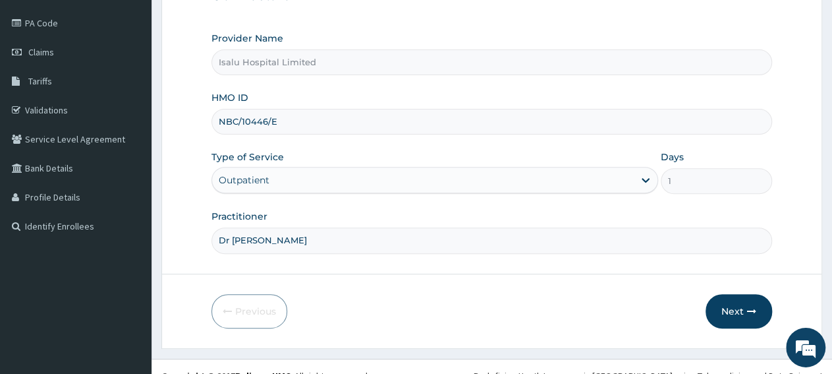
scroll to position [165, 0]
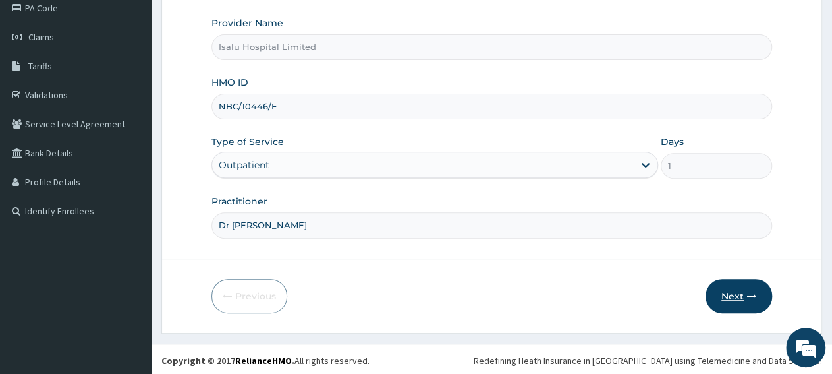
type input "Dr [PERSON_NAME]"
click at [719, 301] on button "Next" at bounding box center [739, 296] width 67 height 34
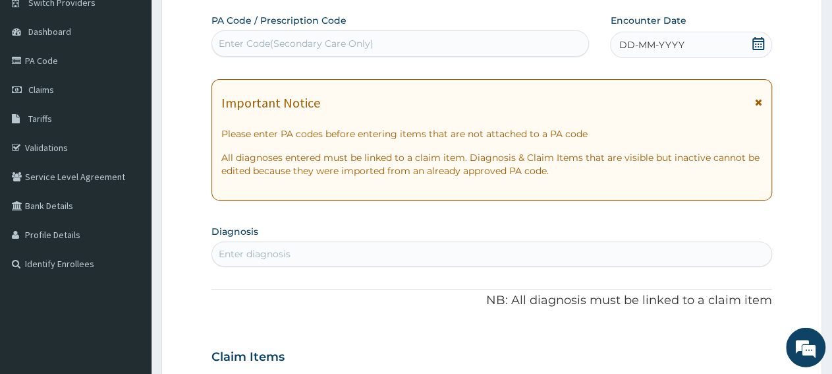
scroll to position [96, 0]
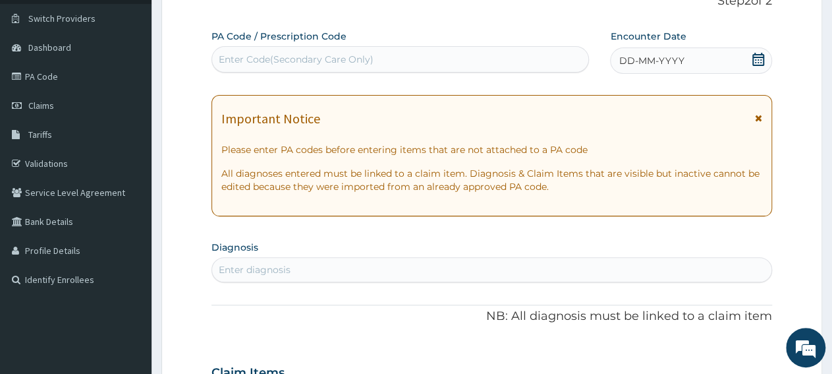
click at [296, 57] on div "Enter Code(Secondary Care Only)" at bounding box center [296, 59] width 155 height 13
paste input "PA/C1D718"
type input "PA/C1D718"
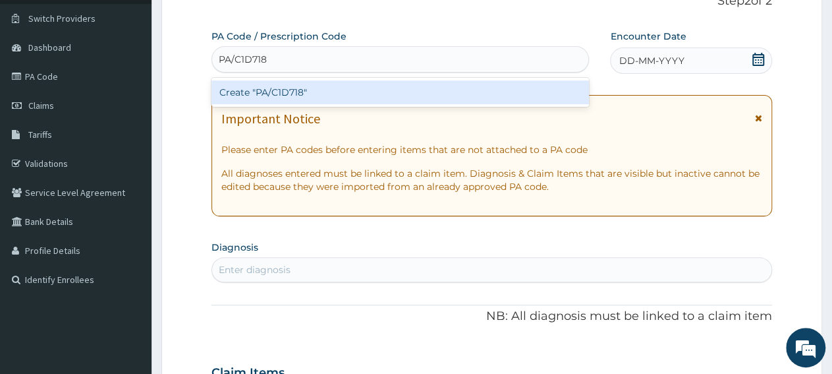
click at [311, 91] on div "Create "PA/C1D718"" at bounding box center [401, 92] width 378 height 24
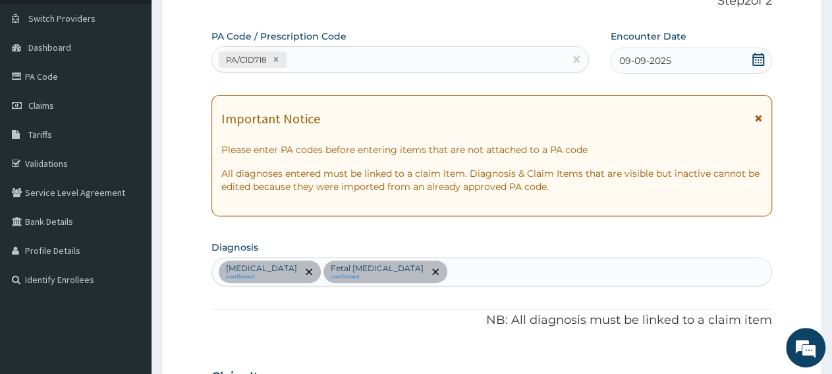
scroll to position [360, 0]
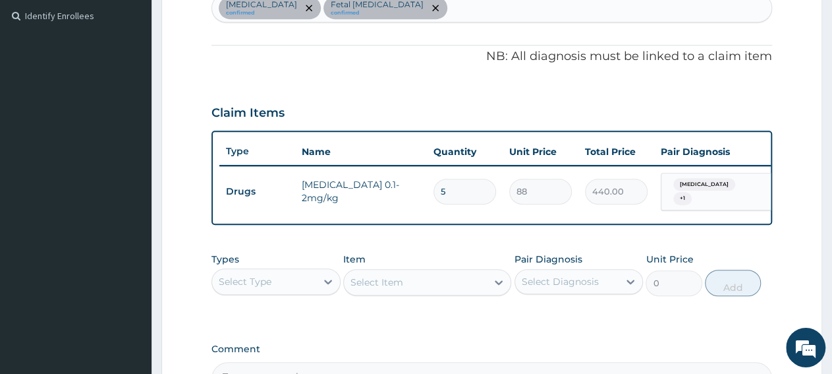
click at [470, 183] on input "5" at bounding box center [465, 192] width 63 height 26
type input "0.00"
type input "1"
type input "88.00"
type input "10"
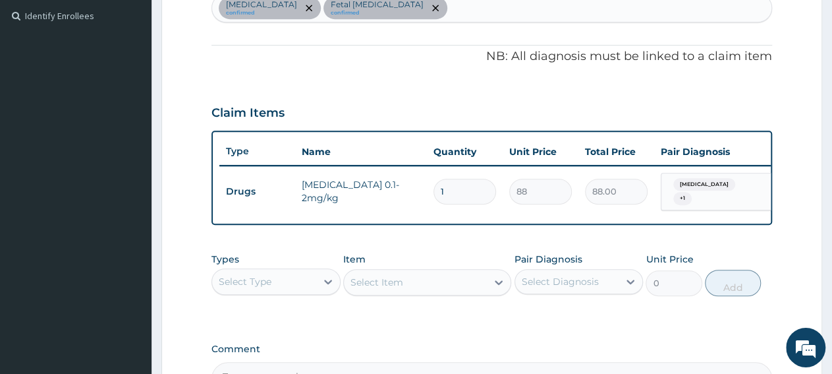
type input "880.00"
type input "10"
click at [254, 283] on div "Select Type" at bounding box center [245, 281] width 53 height 13
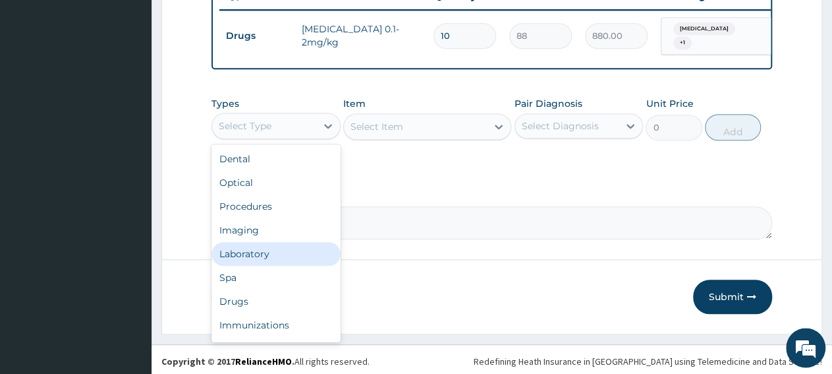
scroll to position [523, 0]
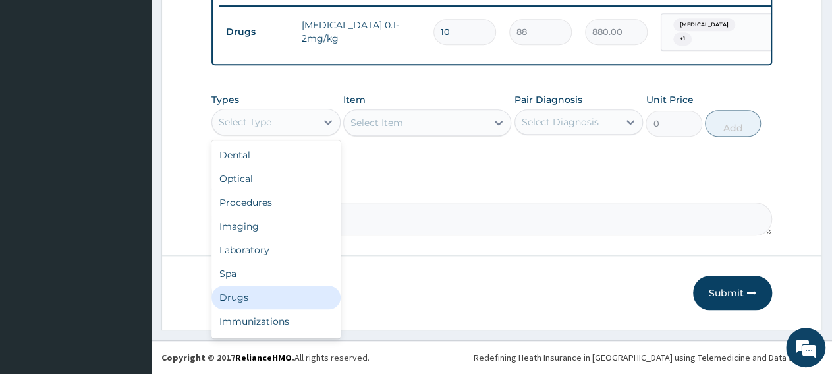
click at [259, 302] on div "Drugs" at bounding box center [276, 297] width 129 height 24
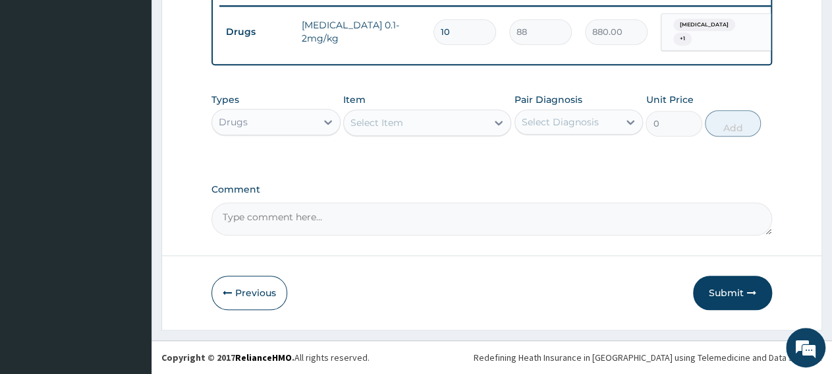
click at [440, 125] on div "Select Item" at bounding box center [415, 122] width 143 height 21
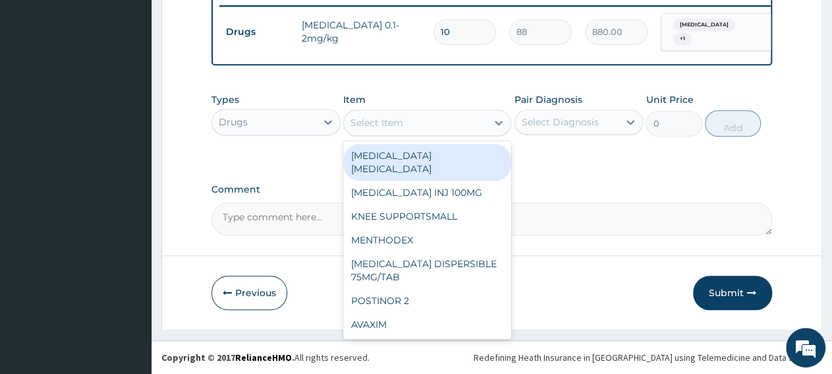
paste input "PCM TAB"
type input "PCM TAB"
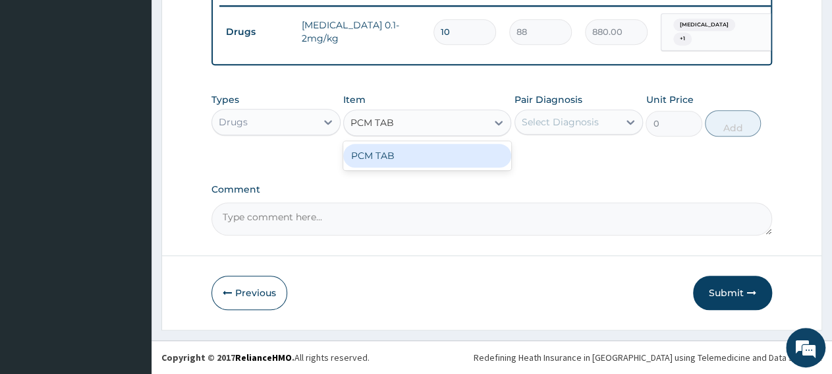
click at [433, 167] on div "PCM TAB" at bounding box center [427, 156] width 168 height 24
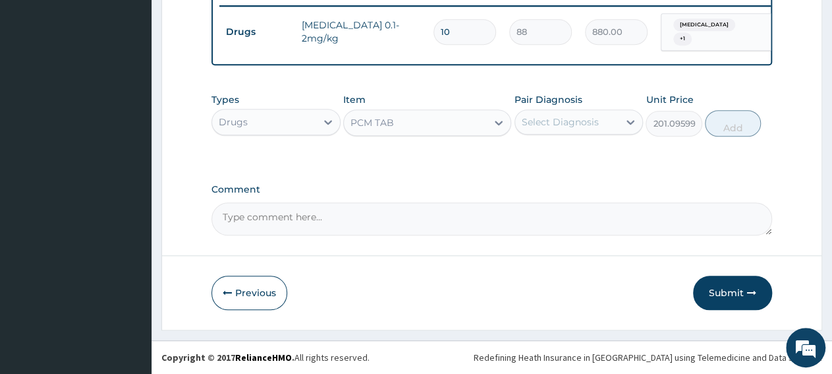
type input "201.0959930419922"
click at [592, 127] on div "Select Diagnosis" at bounding box center [560, 121] width 77 height 13
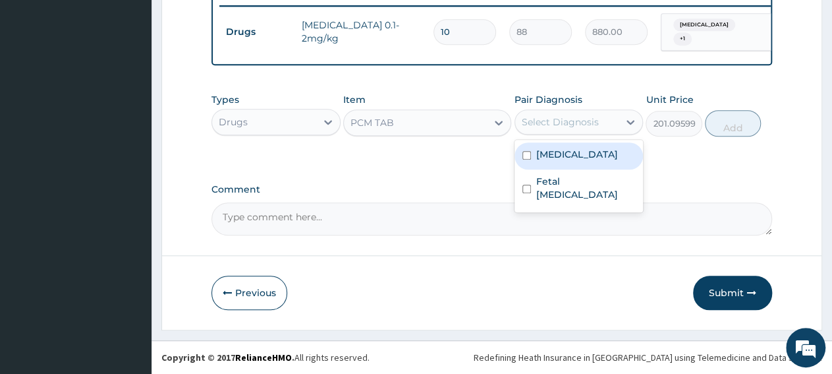
click at [594, 152] on label "[MEDICAL_DATA]" at bounding box center [577, 154] width 82 height 13
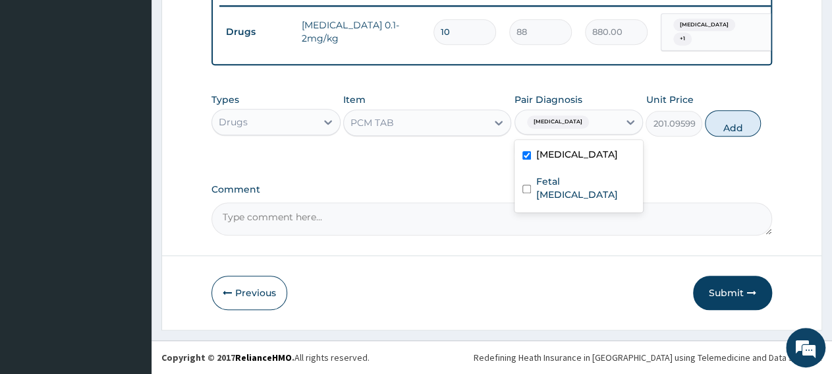
checkbox input "true"
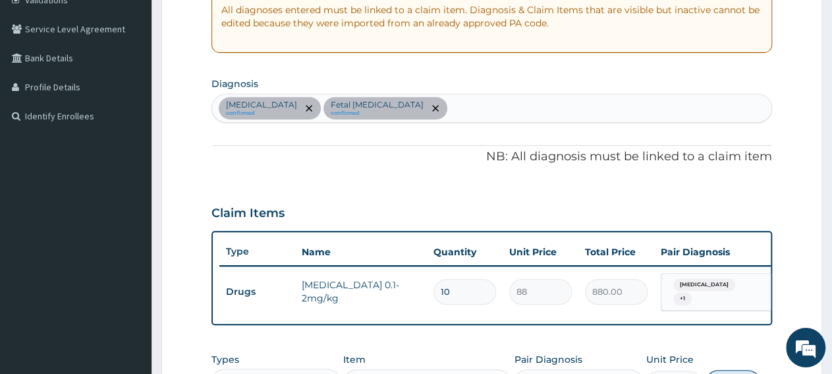
scroll to position [112, 0]
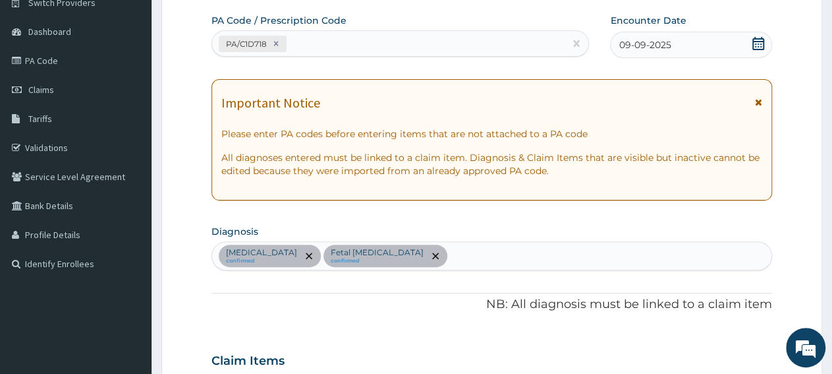
click at [419, 254] on div "[MEDICAL_DATA] confirmed Fetal [MEDICAL_DATA] confirmed" at bounding box center [492, 256] width 560 height 28
type input "PAIN"
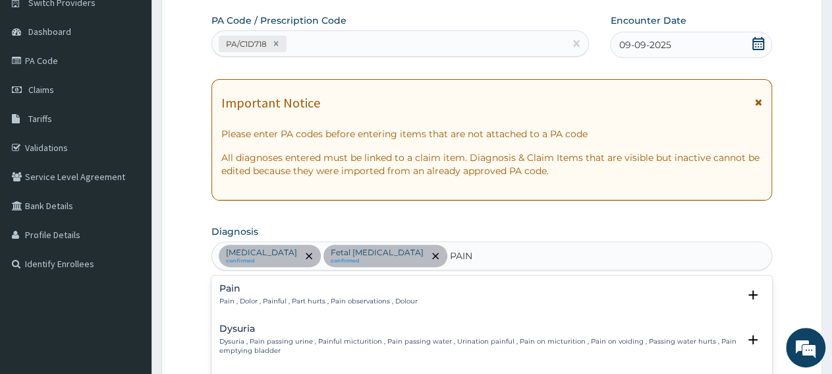
click at [235, 292] on h4 "Pain" at bounding box center [318, 288] width 198 height 10
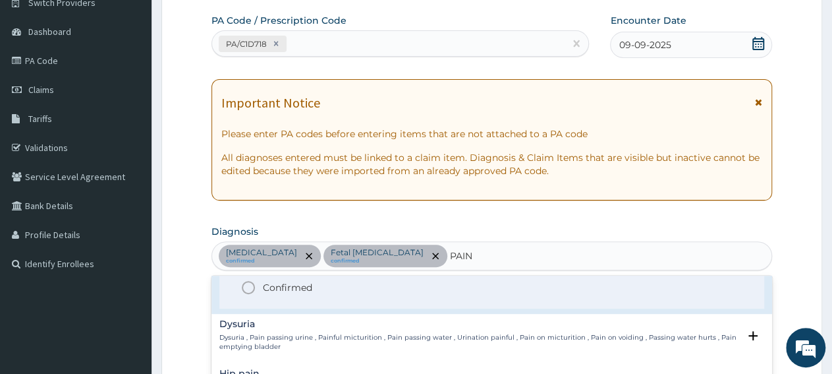
scroll to position [66, 0]
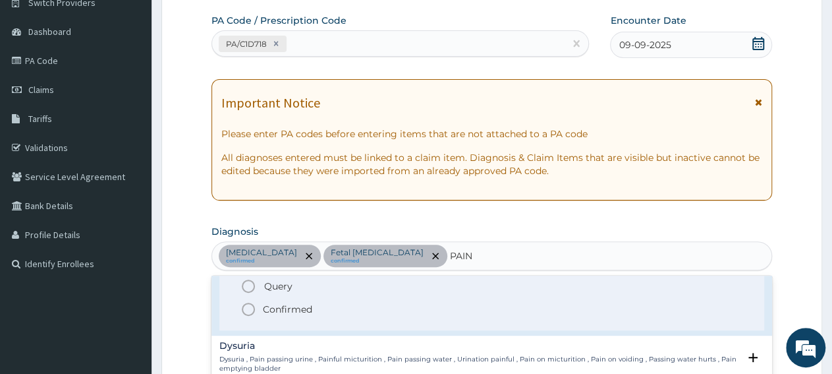
click at [287, 309] on p "Confirmed" at bounding box center [287, 309] width 49 height 13
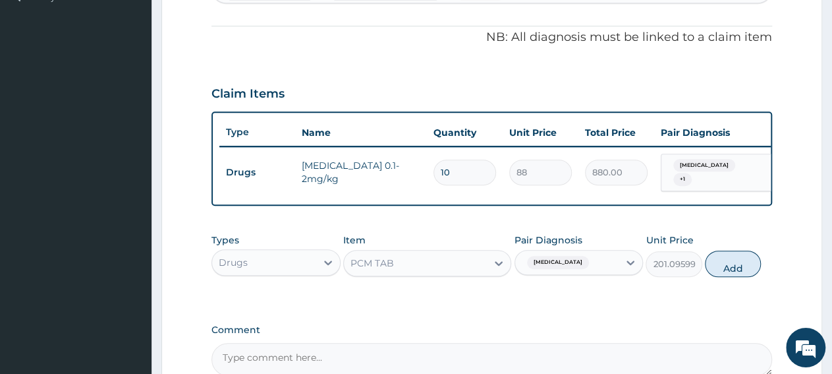
scroll to position [455, 0]
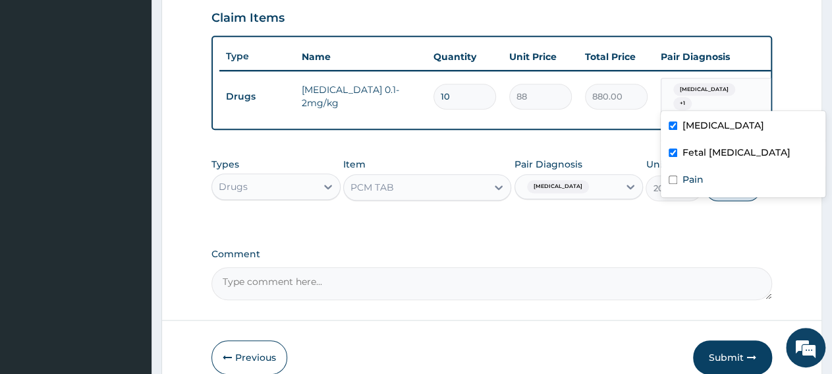
click at [692, 97] on span "+ 1" at bounding box center [683, 103] width 18 height 13
click at [619, 113] on tr "Drugs [MEDICAL_DATA] 0.1-2mg/kg 10 88 880.00 option [MEDICAL_DATA] focused, 1 o…" at bounding box center [542, 96] width 646 height 51
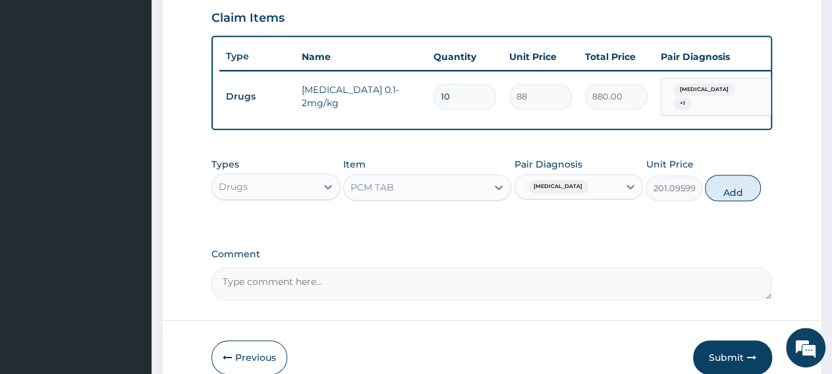
click at [584, 198] on div "[MEDICAL_DATA]" at bounding box center [567, 186] width 104 height 22
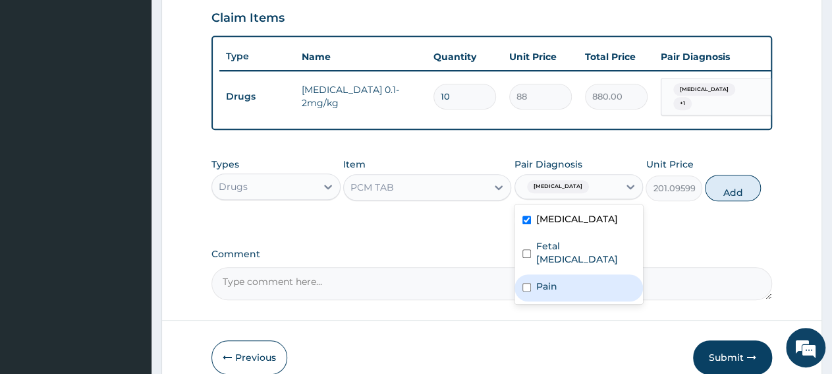
click at [575, 285] on div "Pain" at bounding box center [579, 287] width 129 height 27
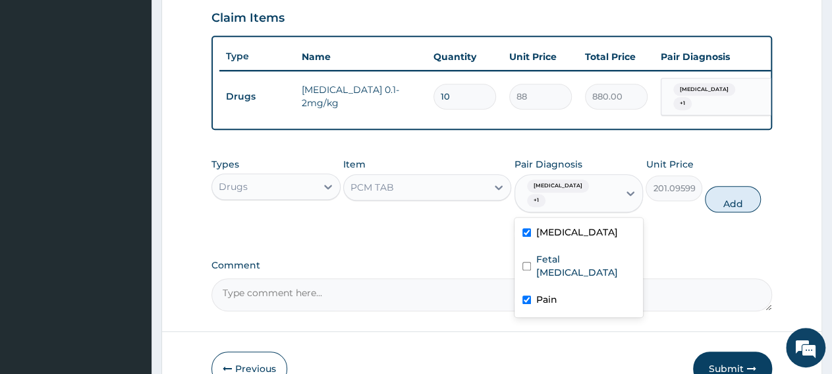
checkbox input "true"
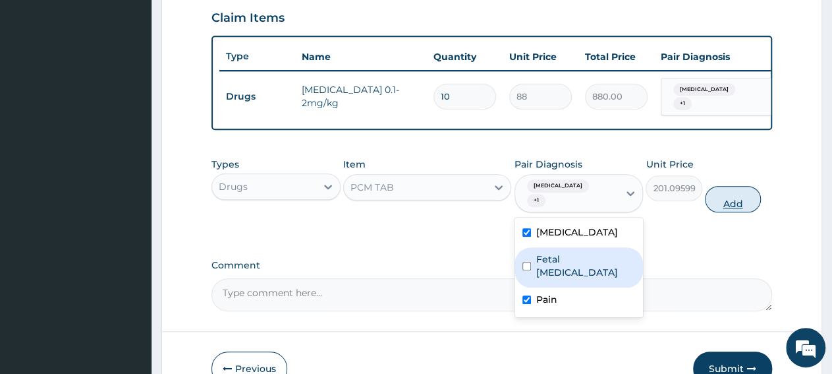
click at [740, 201] on button "Add" at bounding box center [733, 199] width 56 height 26
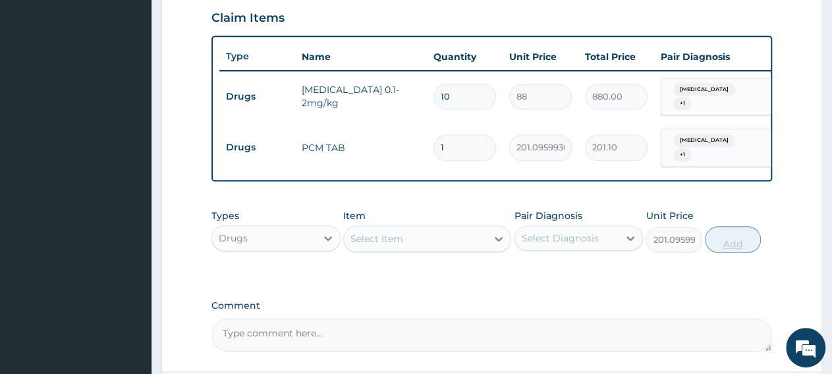
type input "0"
click at [262, 225] on div "Drugs" at bounding box center [276, 238] width 129 height 26
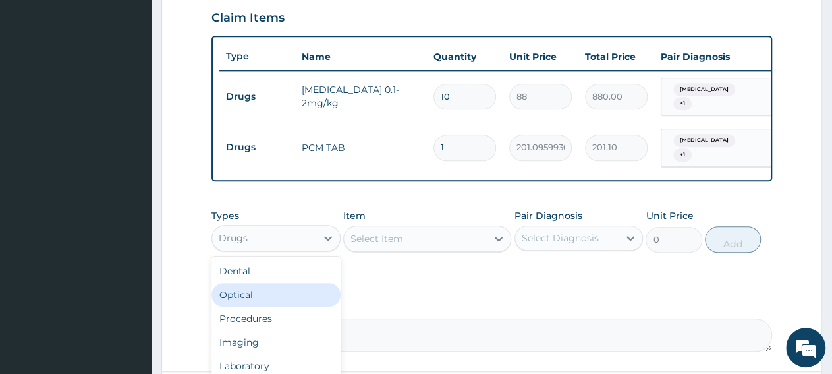
scroll to position [45, 0]
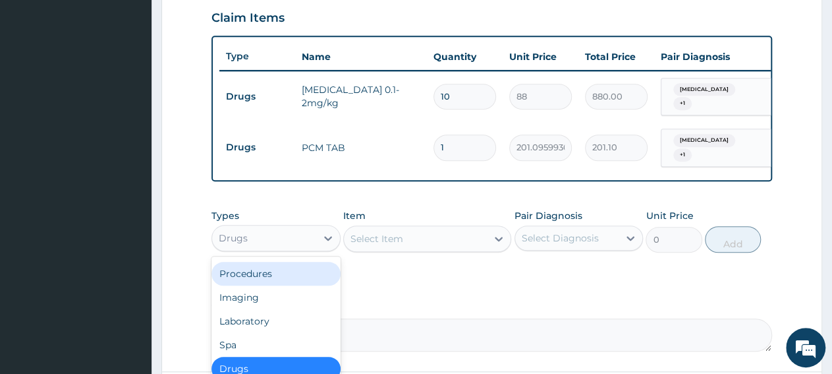
click at [266, 275] on div "Procedures" at bounding box center [276, 274] width 129 height 24
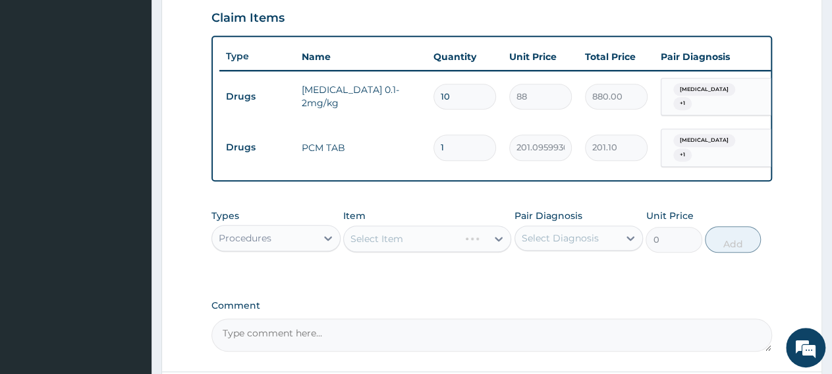
click at [401, 246] on div "Select Item" at bounding box center [427, 238] width 168 height 26
click at [401, 246] on div "Select Item" at bounding box center [415, 238] width 143 height 21
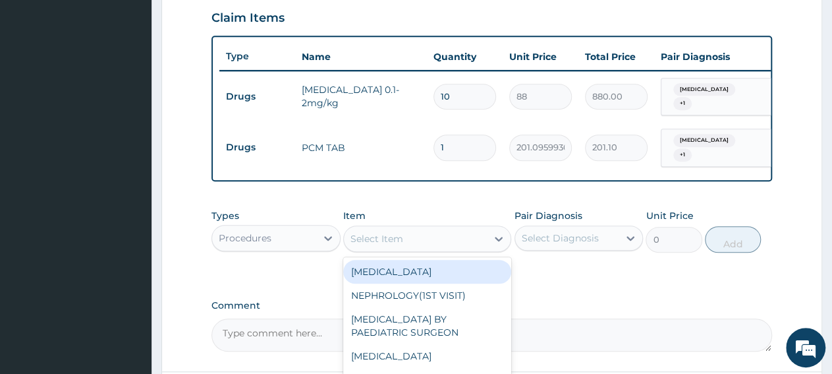
paste input "General Consultation"
type input "General Consultation"
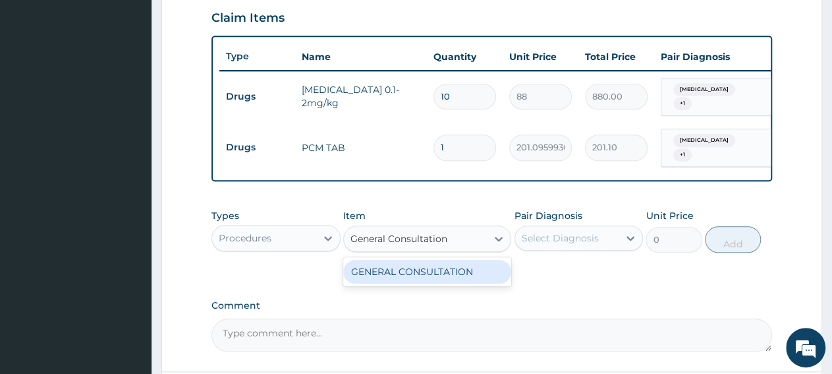
click at [397, 275] on div "GENERAL CONSULTATION" at bounding box center [427, 272] width 168 height 24
type input "3150"
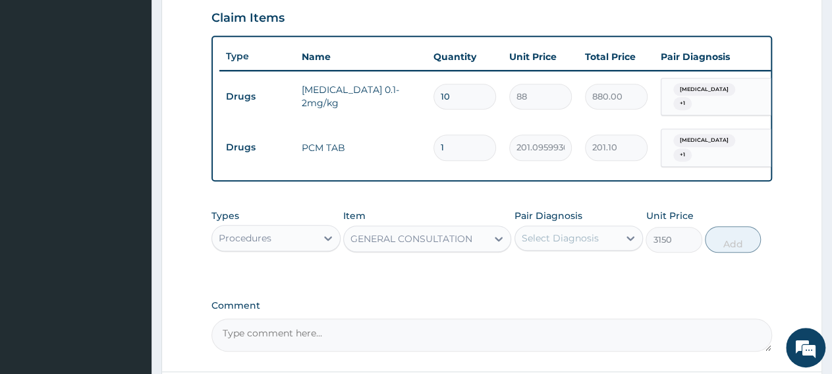
click at [550, 243] on div "Select Diagnosis" at bounding box center [560, 237] width 77 height 13
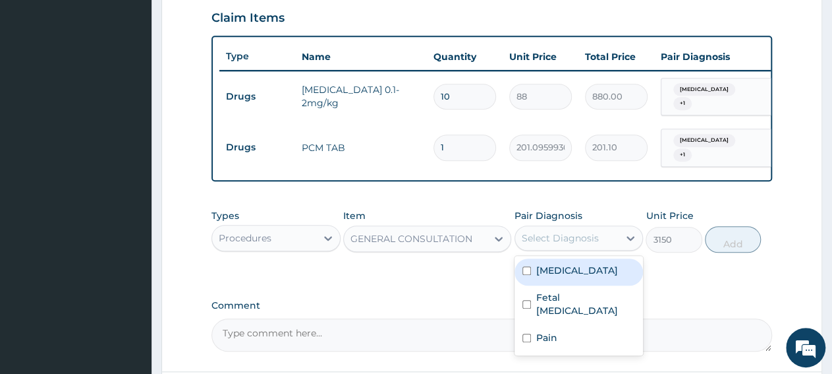
click at [555, 279] on div "Common cold" at bounding box center [579, 271] width 129 height 27
checkbox input "true"
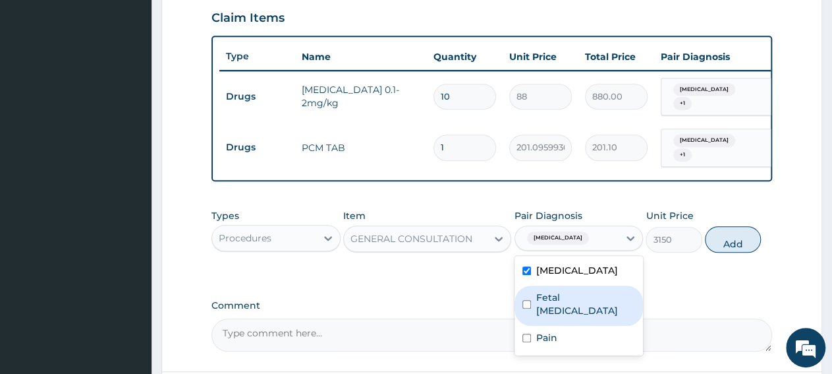
click at [556, 304] on div "Fetal epistaxis" at bounding box center [579, 305] width 129 height 40
checkbox input "true"
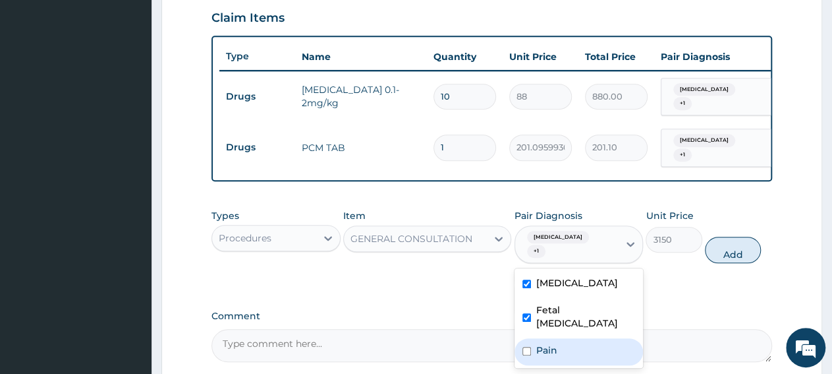
click at [551, 343] on label "Pain" at bounding box center [546, 349] width 21 height 13
checkbox input "true"
click at [734, 245] on button "Add" at bounding box center [733, 250] width 56 height 26
type input "0"
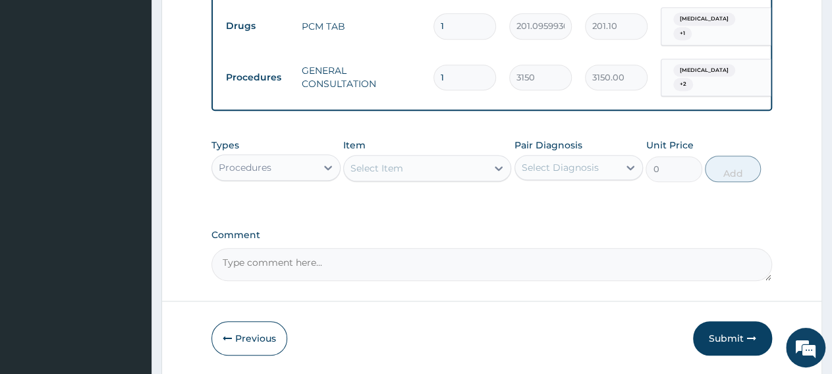
scroll to position [546, 0]
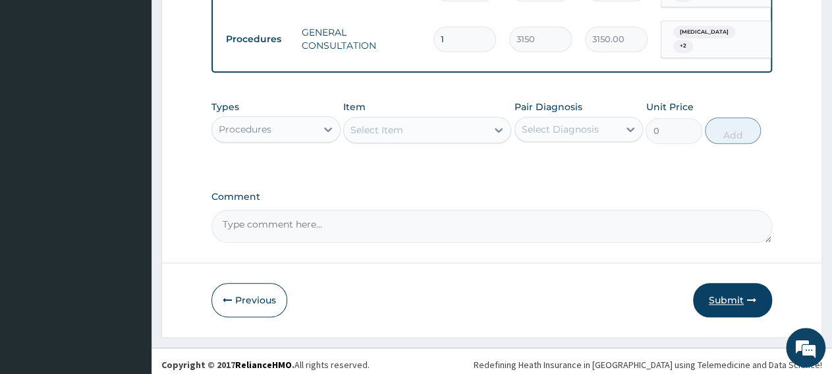
click at [734, 297] on button "Submit" at bounding box center [732, 300] width 79 height 34
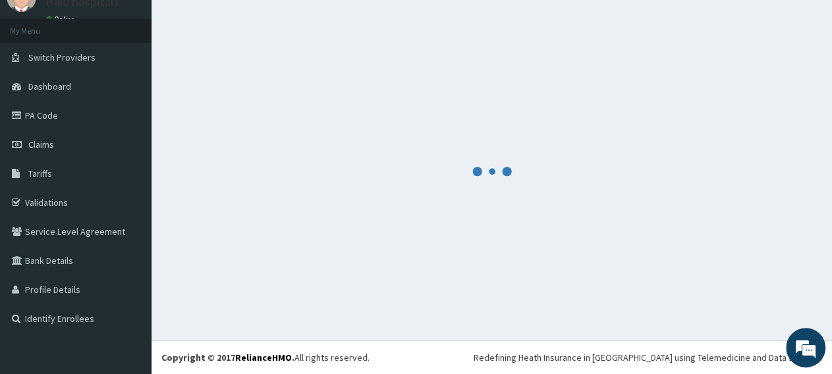
scroll to position [57, 0]
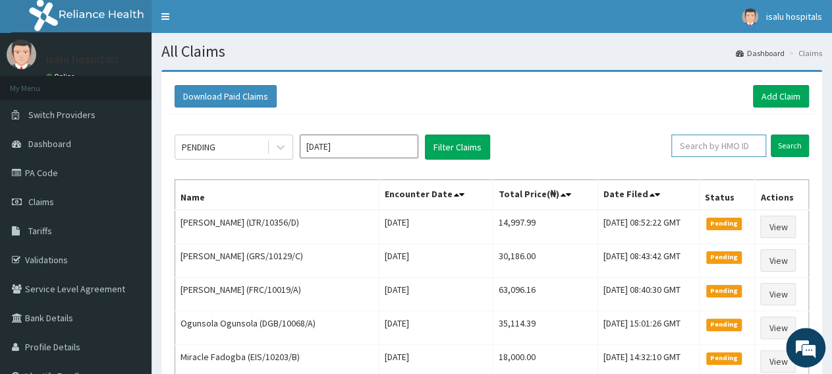
paste input "NBC/10446/E"
type input "NBC/10446/E"
click at [785, 151] on input "Search" at bounding box center [790, 145] width 38 height 22
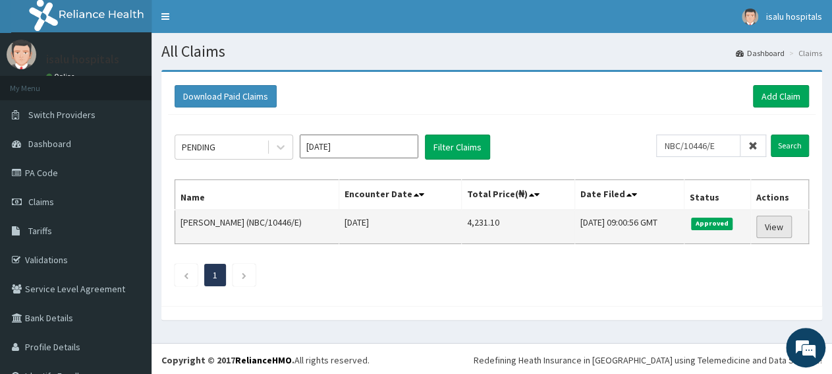
click at [772, 227] on link "View" at bounding box center [775, 227] width 36 height 22
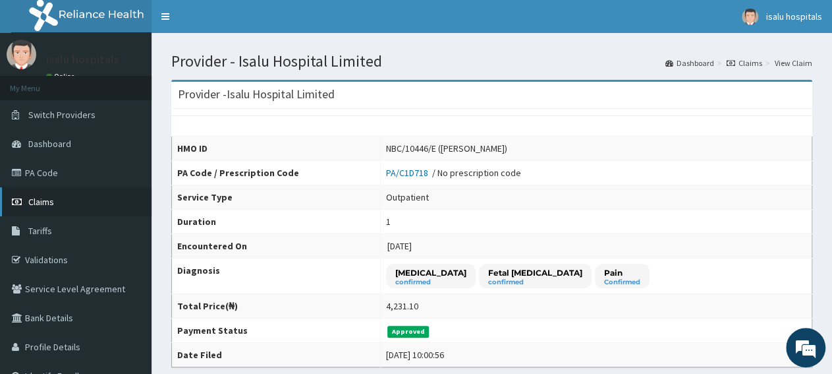
click at [62, 204] on link "Claims" at bounding box center [76, 201] width 152 height 29
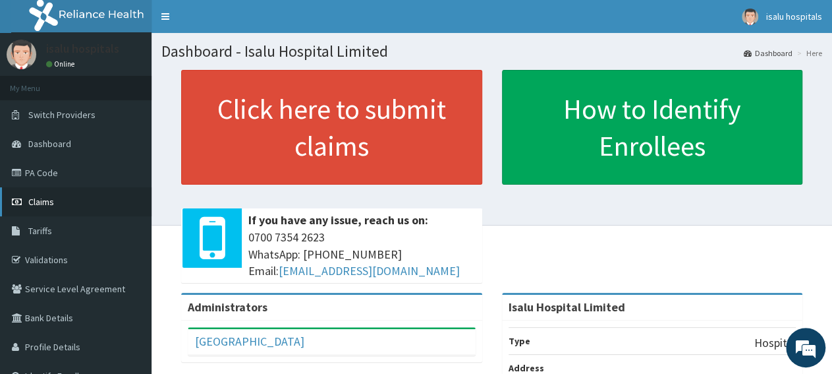
click at [51, 208] on link "Claims" at bounding box center [76, 201] width 152 height 29
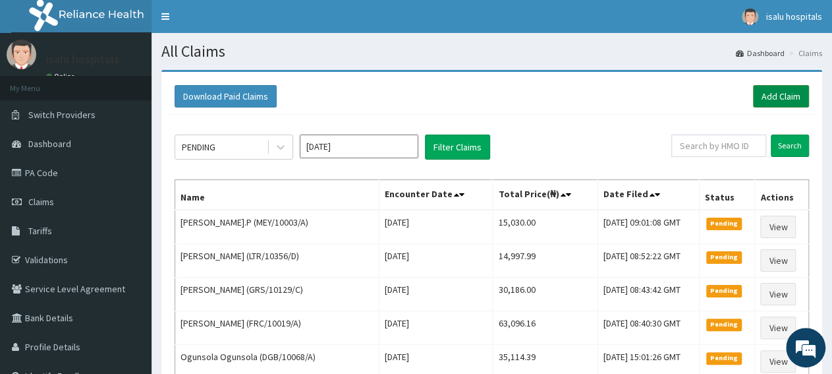
click at [776, 103] on link "Add Claim" at bounding box center [781, 96] width 56 height 22
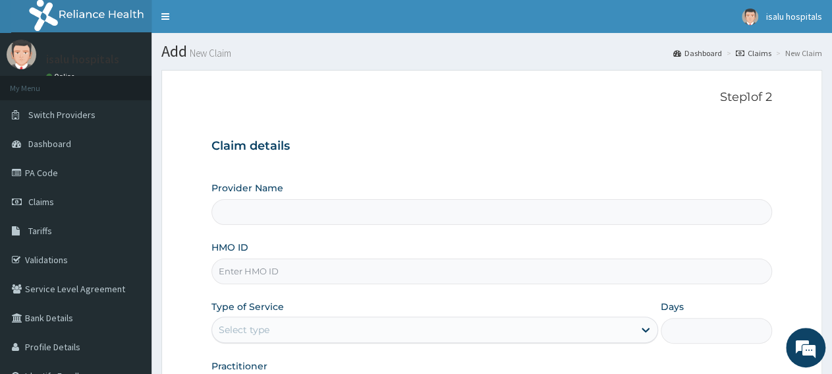
type input "Isalu Hospital Limited"
paste input "NBC/10446/E"
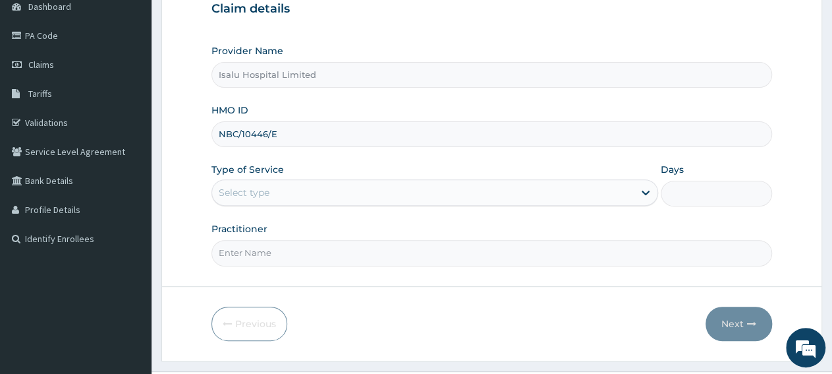
type input "NBC/10446/E"
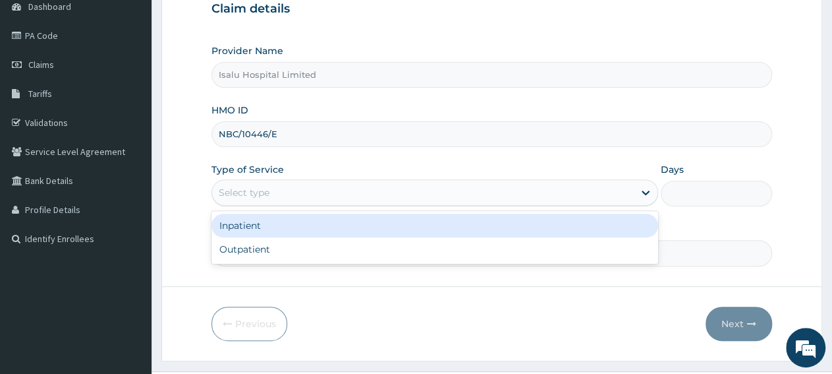
click at [256, 188] on div "Select type" at bounding box center [244, 192] width 51 height 13
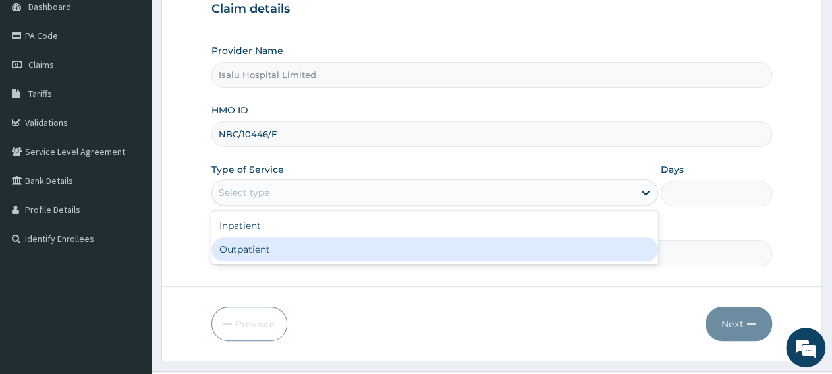
click at [258, 252] on div "Outpatient" at bounding box center [435, 249] width 446 height 24
type input "1"
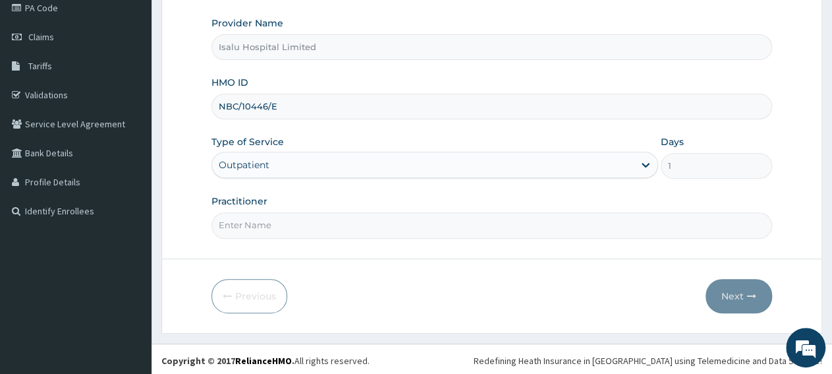
scroll to position [0, 0]
paste input "Dr [PERSON_NAME]"
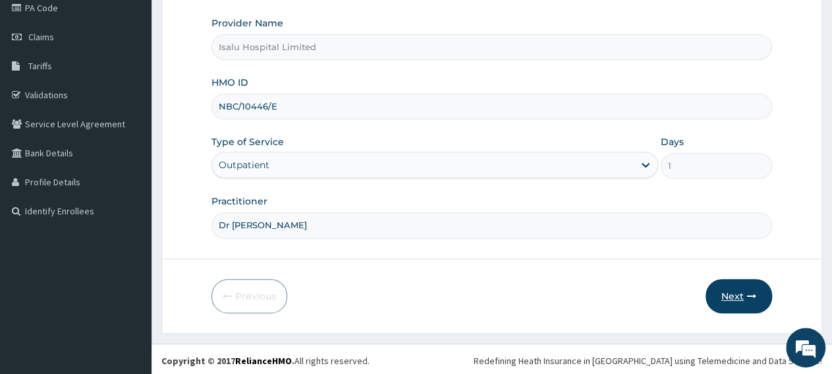
type input "Dr Agama Christopher"
click at [726, 296] on button "Next" at bounding box center [739, 296] width 67 height 34
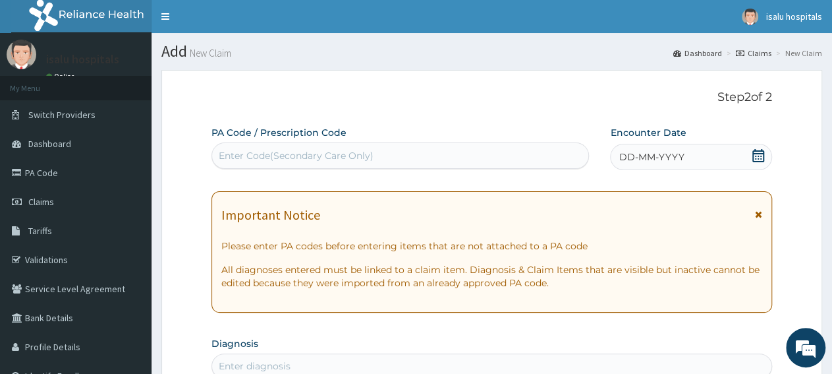
click at [759, 158] on icon at bounding box center [758, 155] width 13 height 13
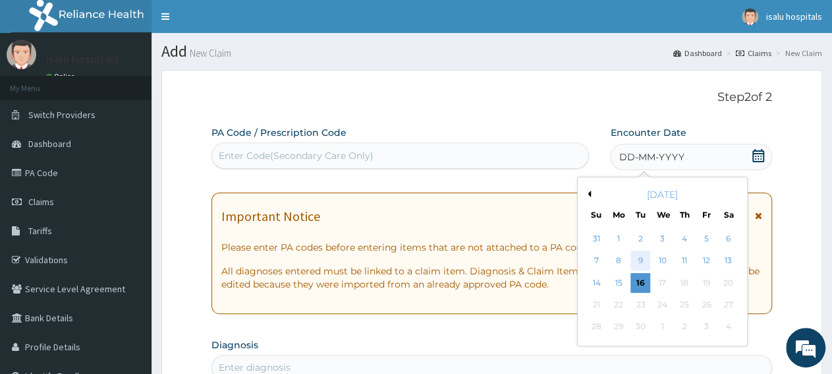
click at [645, 264] on div "9" at bounding box center [641, 261] width 20 height 20
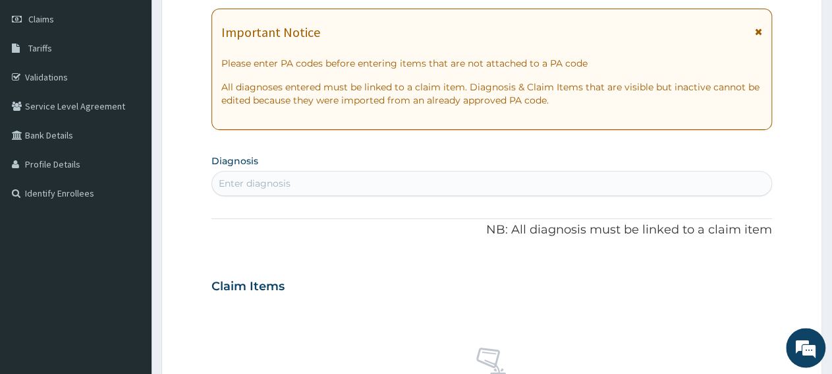
scroll to position [206, 0]
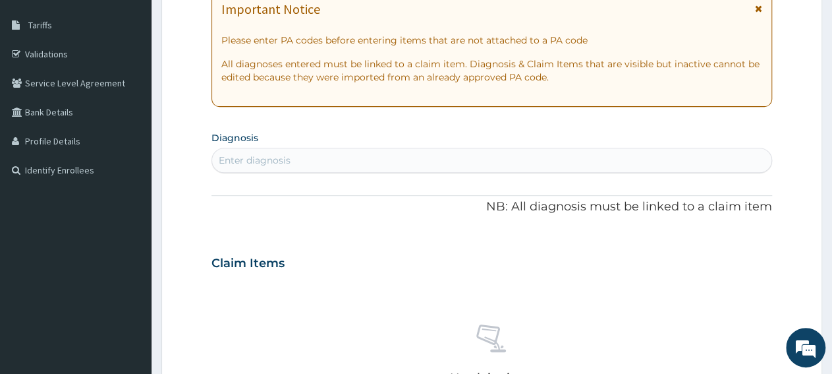
click at [354, 158] on div "Enter diagnosis" at bounding box center [492, 160] width 560 height 21
type input "COMM"
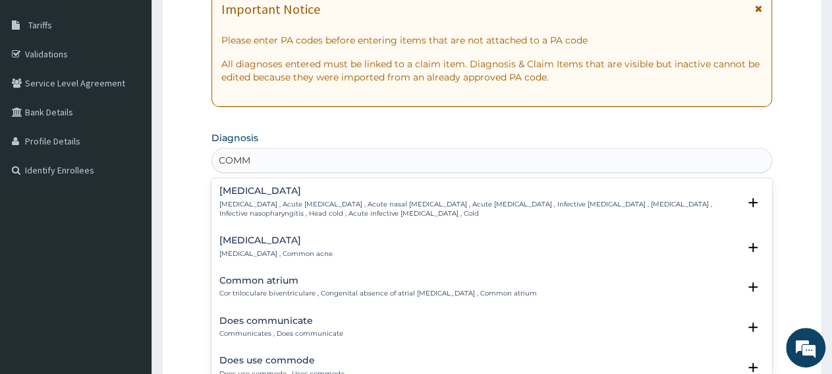
click at [289, 190] on h4 "Common cold" at bounding box center [478, 191] width 519 height 10
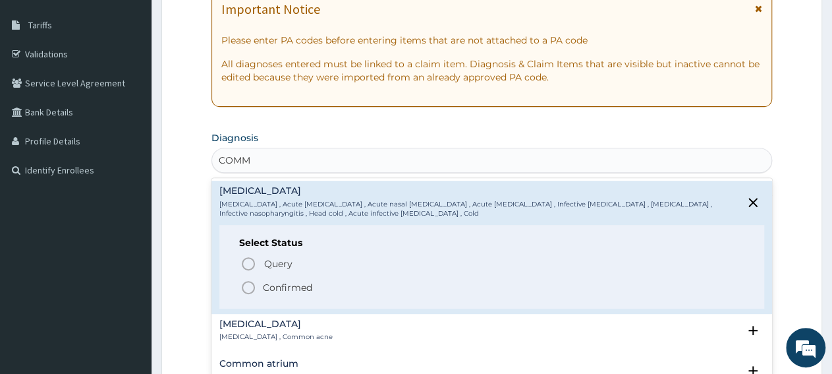
click at [264, 283] on p "Confirmed" at bounding box center [287, 287] width 49 height 13
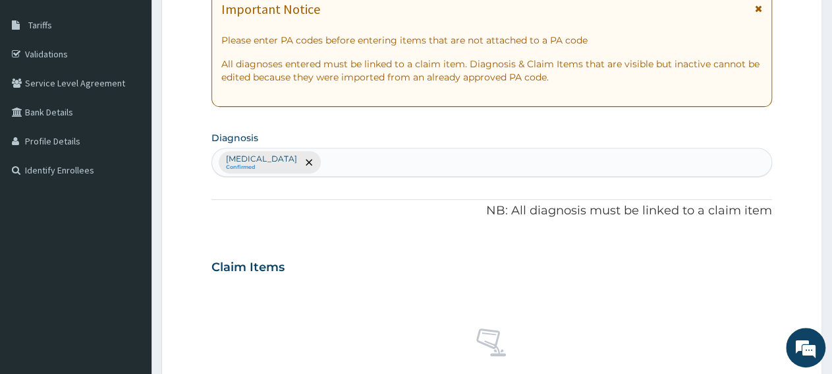
click at [377, 168] on div "Common cold Confirmed" at bounding box center [492, 162] width 560 height 28
type input "PAIN"
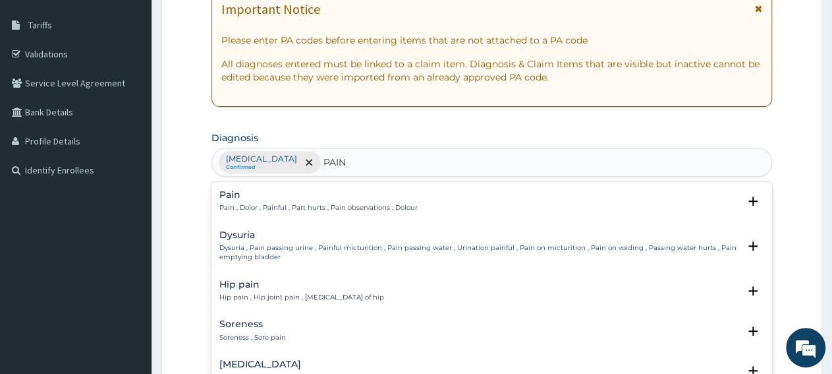
click at [248, 210] on p "Pain , Dolor , Painful , Part hurts , Pain observations , Dolour" at bounding box center [318, 207] width 198 height 9
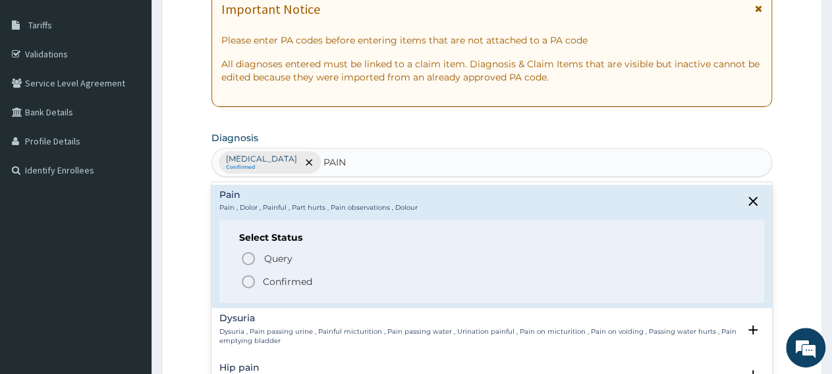
click at [259, 280] on span "Confirmed" at bounding box center [493, 282] width 504 height 16
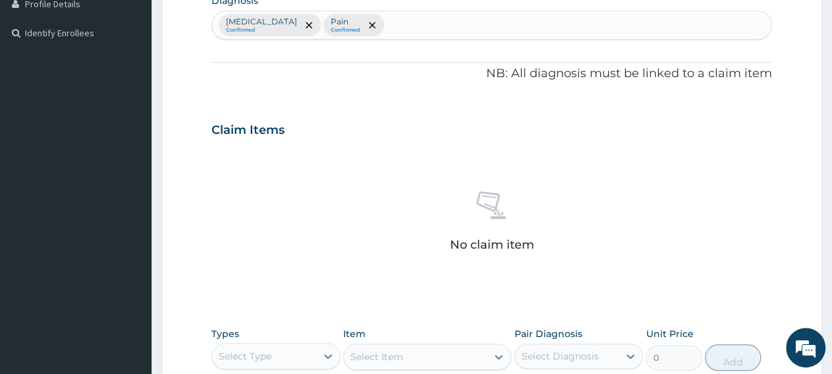
scroll to position [480, 0]
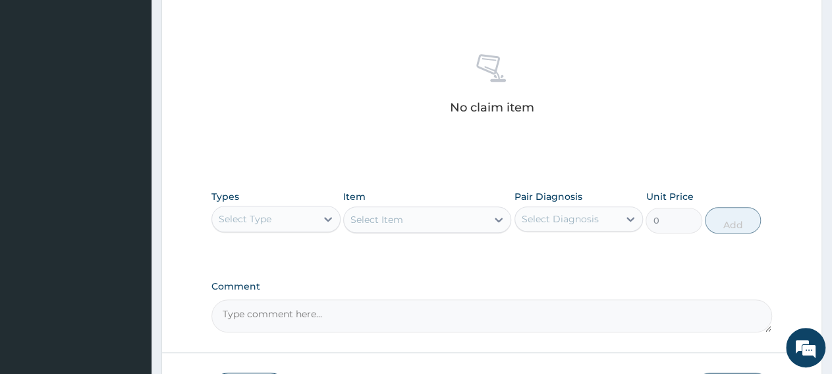
click at [279, 220] on div "Select Type" at bounding box center [264, 218] width 104 height 21
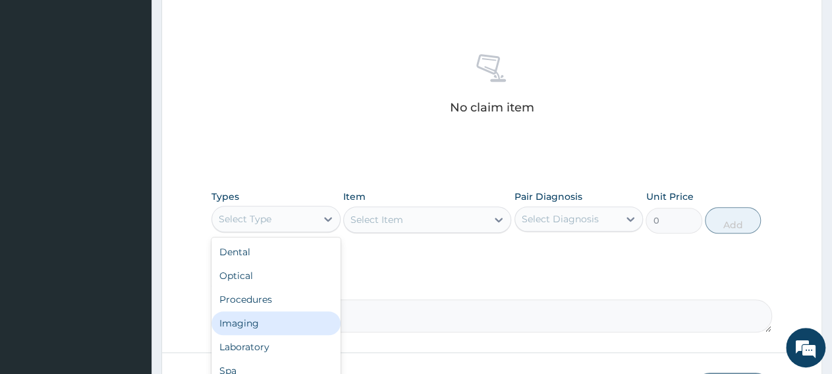
scroll to position [45, 0]
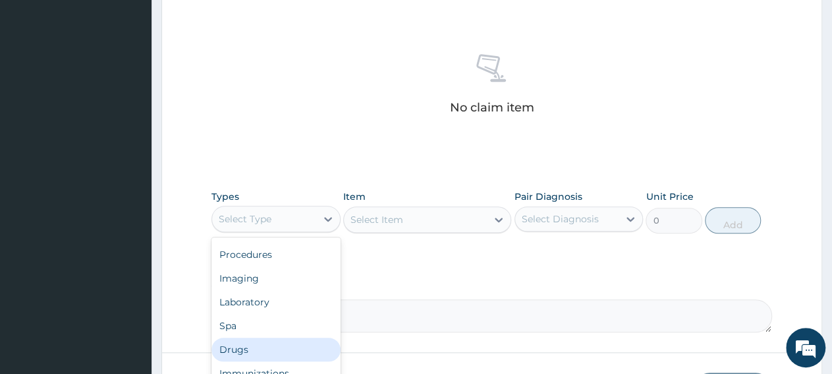
click at [262, 354] on div "Drugs" at bounding box center [276, 349] width 129 height 24
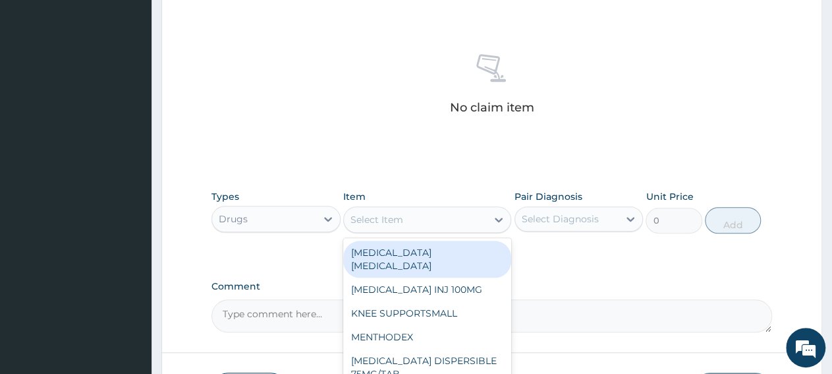
click at [413, 218] on div "Select Item" at bounding box center [415, 219] width 143 height 21
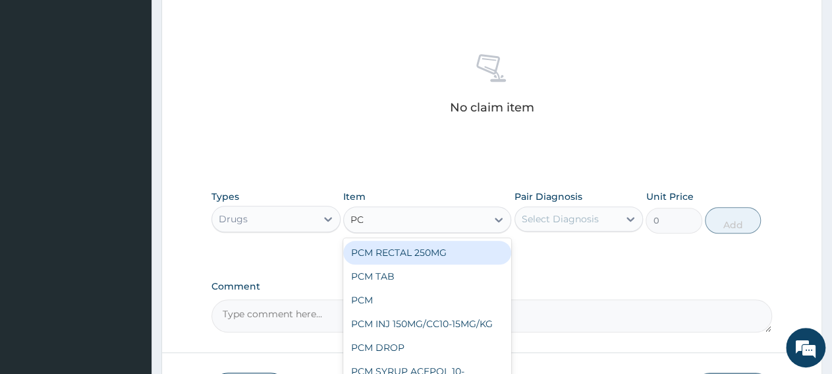
type input "PCM"
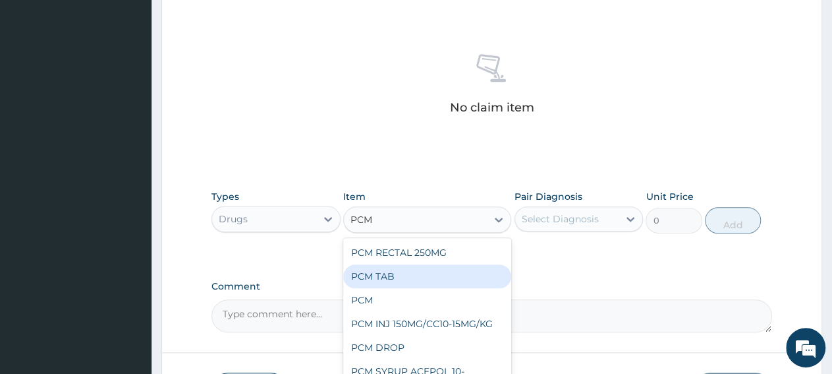
click at [404, 273] on div "PCM TAB" at bounding box center [427, 276] width 168 height 24
type input "201.0959930419922"
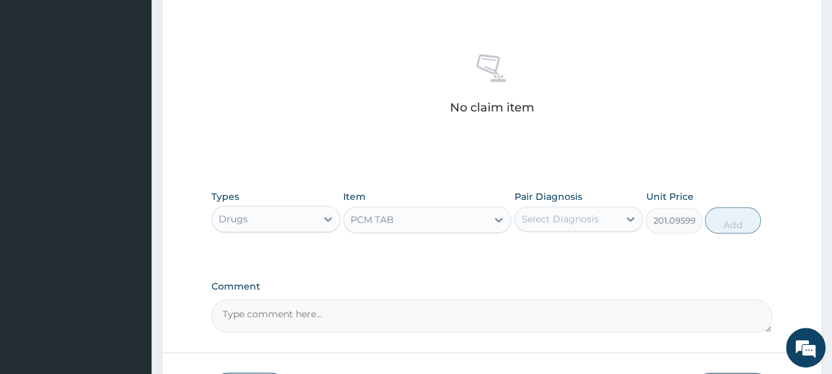
click at [542, 226] on div "Select Diagnosis" at bounding box center [567, 218] width 104 height 21
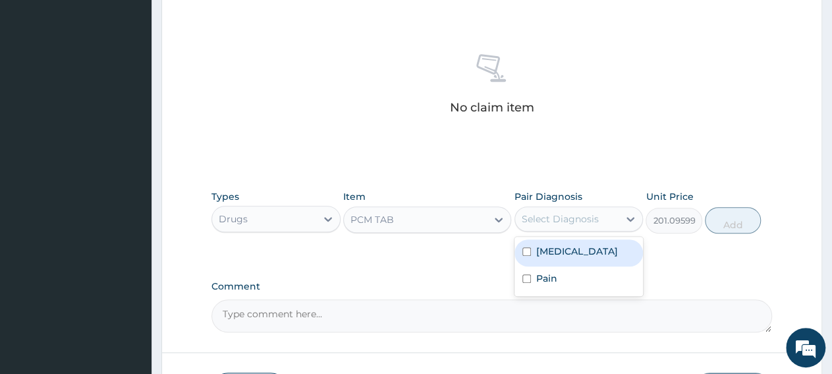
click at [568, 249] on label "Common cold" at bounding box center [577, 251] width 82 height 13
checkbox input "true"
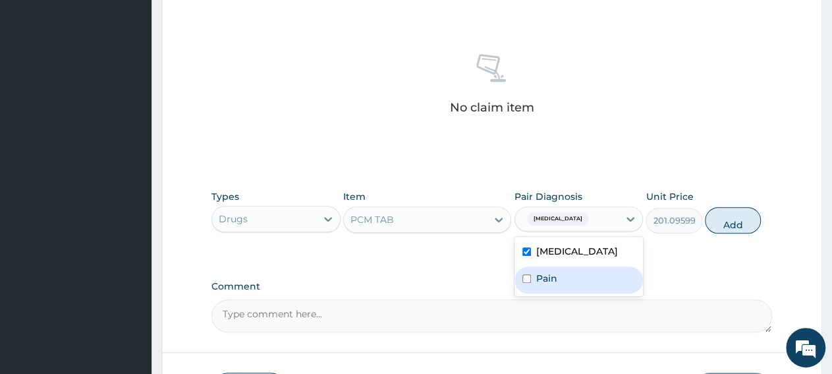
click at [560, 277] on div "Pain" at bounding box center [579, 279] width 129 height 27
checkbox input "true"
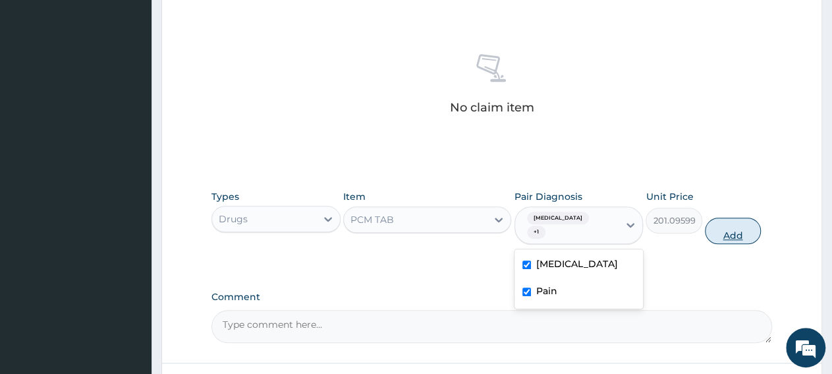
click at [730, 223] on button "Add" at bounding box center [733, 230] width 56 height 26
type input "0"
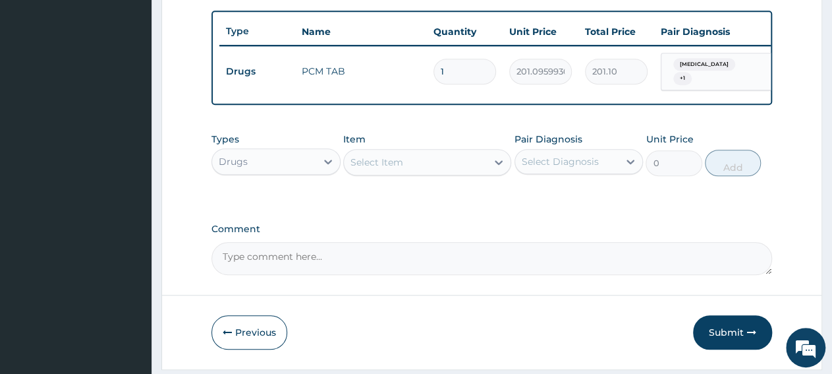
click at [461, 69] on input "1" at bounding box center [465, 72] width 63 height 26
type input "0.00"
type input "9"
type input "1809.86"
type input "9"
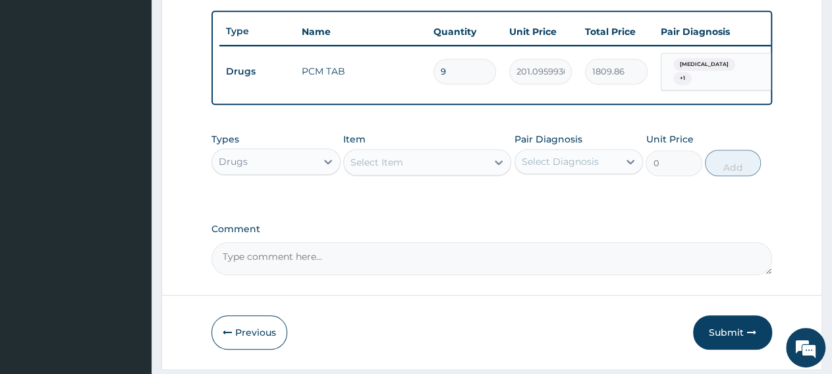
click at [587, 265] on textarea "Comment" at bounding box center [492, 258] width 561 height 33
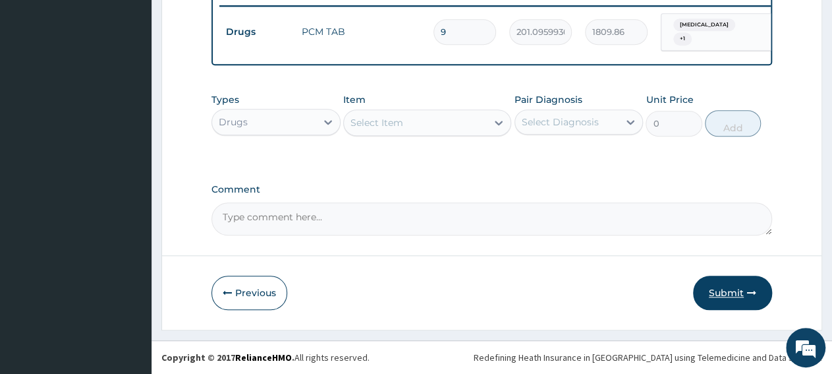
click at [753, 304] on button "Submit" at bounding box center [732, 292] width 79 height 34
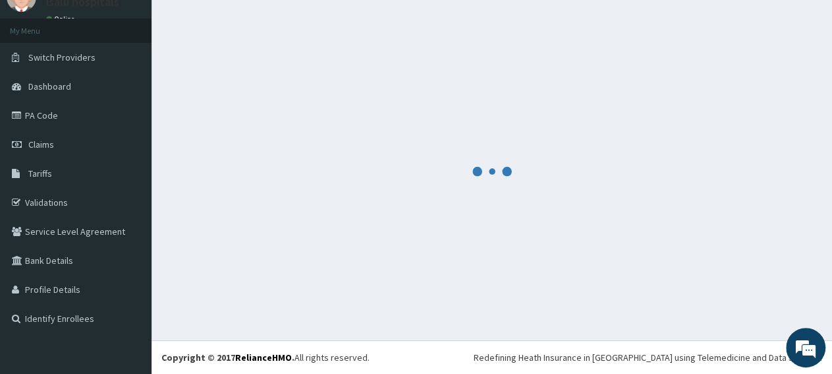
scroll to position [57, 0]
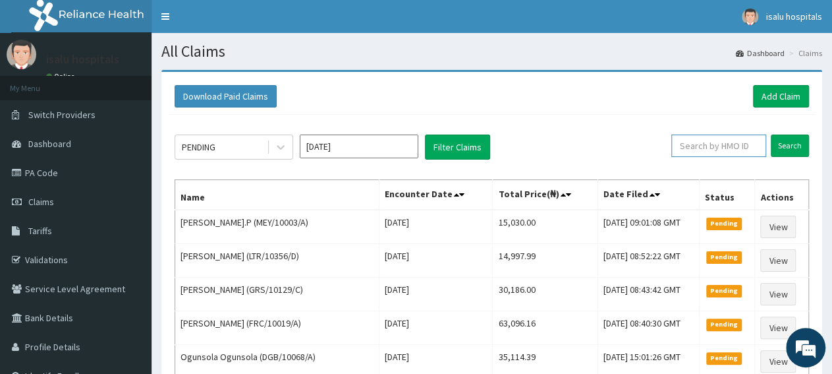
paste input "Dr Agama Christopher"
type input "D"
paste input "NBC/10446/E"
type input "NBC/10446/E"
click at [797, 146] on input "Search" at bounding box center [790, 145] width 38 height 22
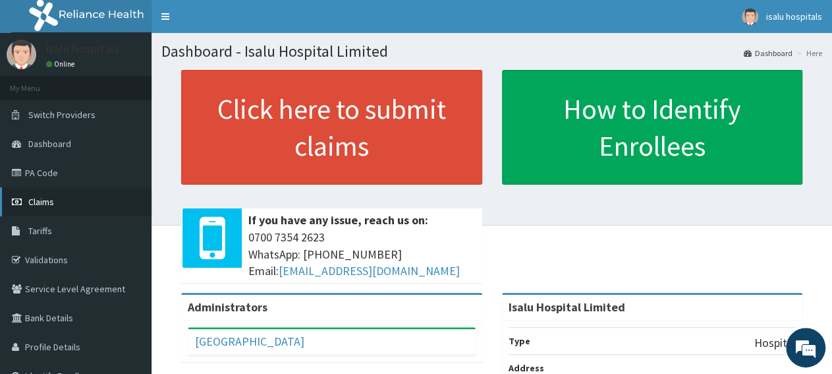
click at [44, 200] on span "Claims" at bounding box center [41, 202] width 26 height 12
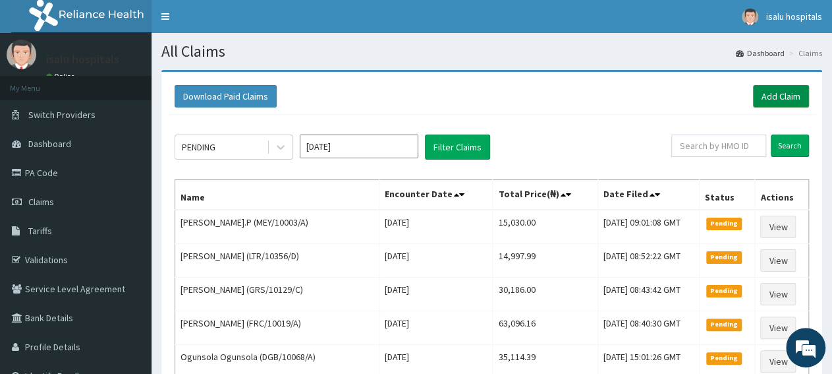
click at [765, 92] on link "Add Claim" at bounding box center [781, 96] width 56 height 22
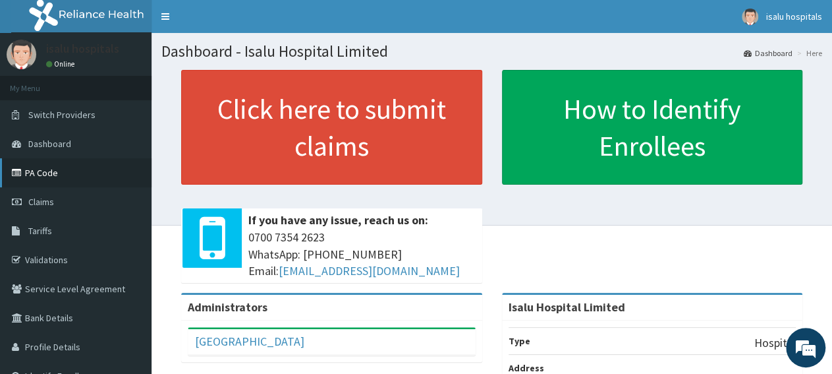
click at [84, 181] on link "PA Code" at bounding box center [76, 172] width 152 height 29
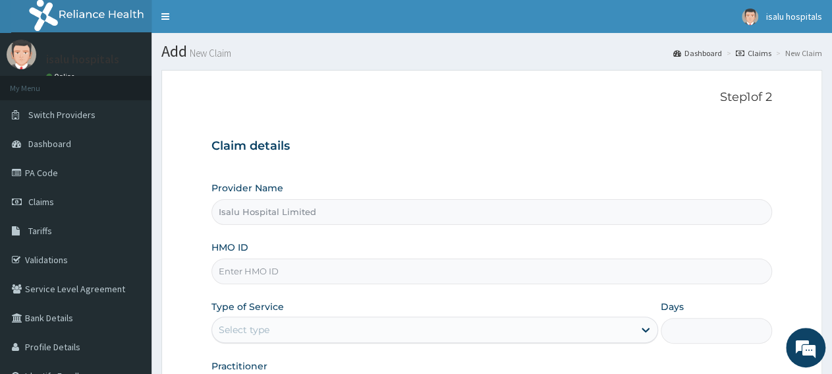
paste input "REL/10458/A"
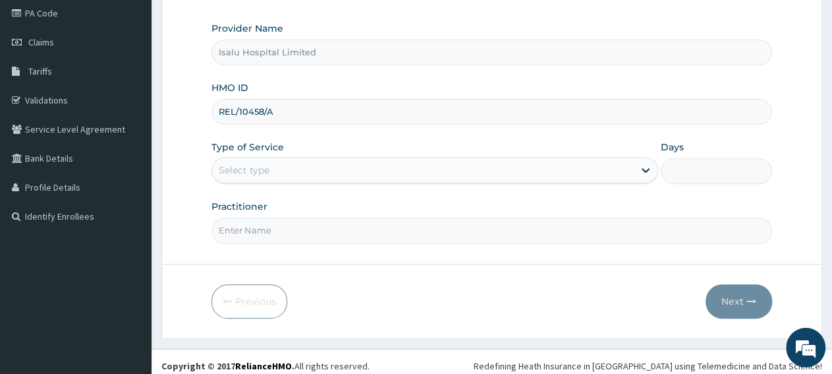
scroll to position [165, 0]
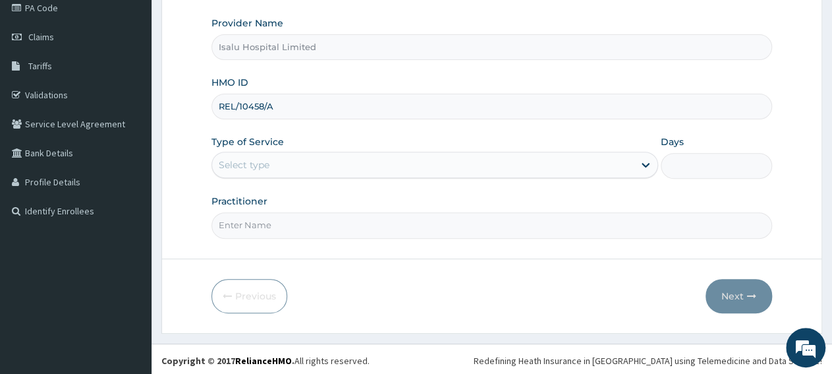
type input "REL/10458/A"
click at [258, 160] on div "Select type" at bounding box center [244, 164] width 51 height 13
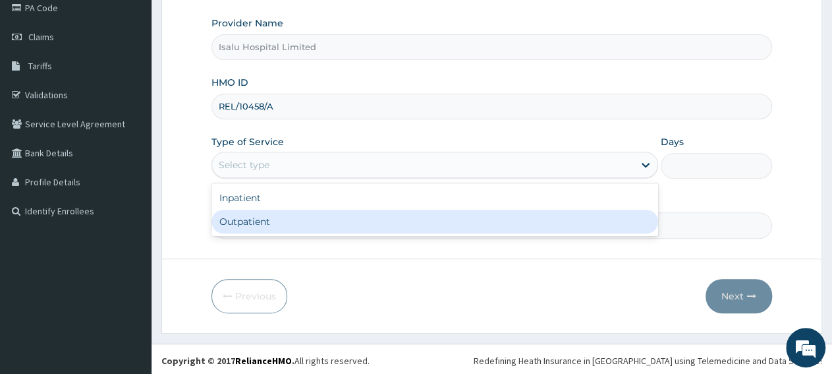
click at [270, 222] on div "Outpatient" at bounding box center [435, 222] width 446 height 24
type input "1"
